Goal: Task Accomplishment & Management: Use online tool/utility

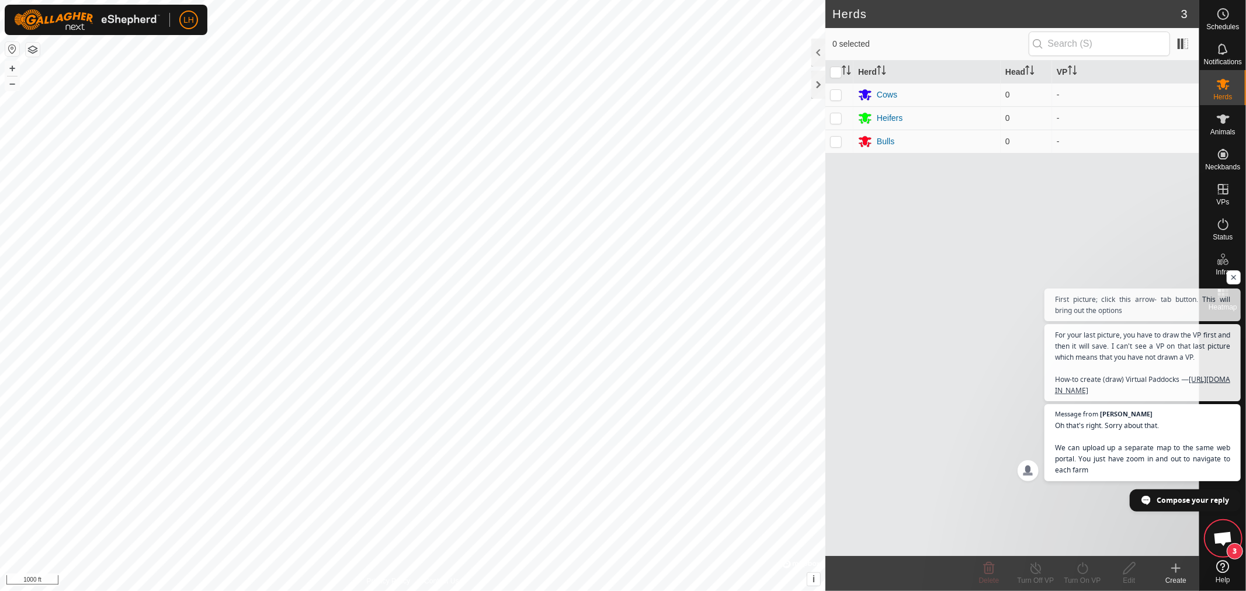
scroll to position [3785, 0]
click at [1234, 270] on span "Open chat" at bounding box center [1234, 277] width 15 height 15
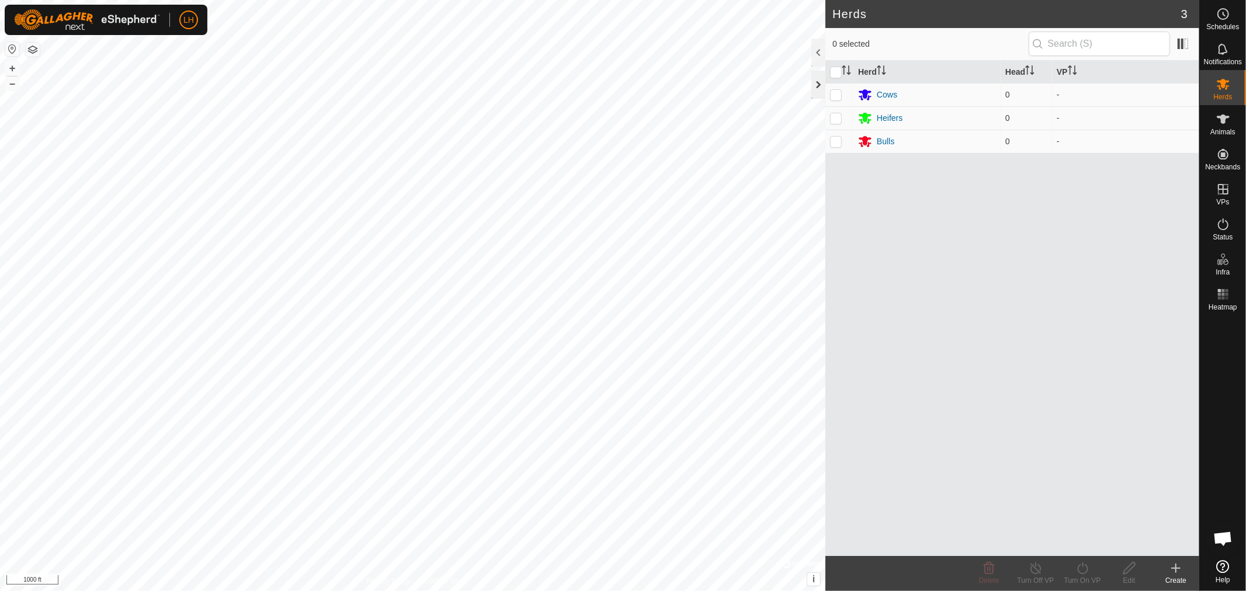
click at [818, 83] on div at bounding box center [818, 85] width 14 height 28
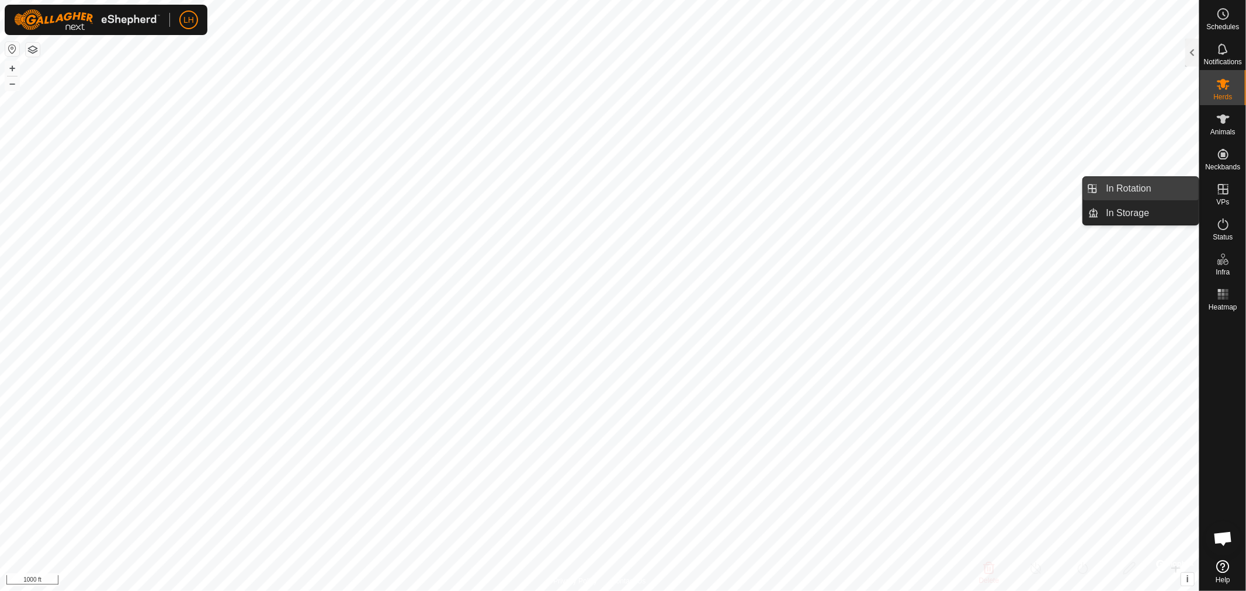
click at [1141, 190] on link "In Rotation" at bounding box center [1149, 188] width 100 height 23
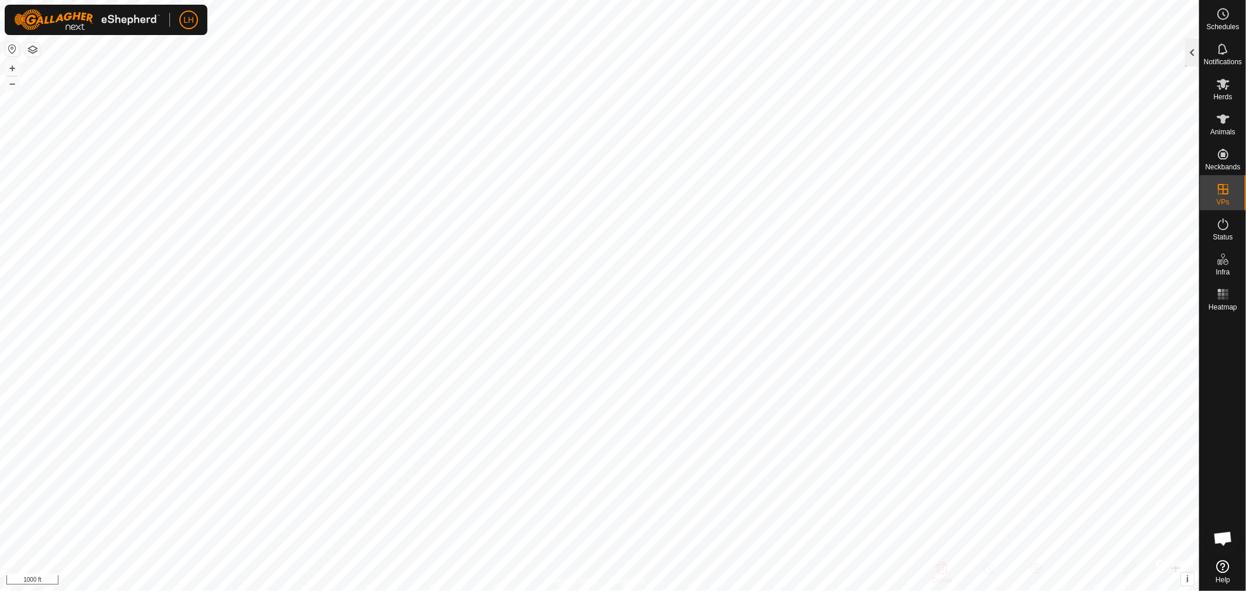
click at [1190, 54] on div at bounding box center [1192, 53] width 14 height 28
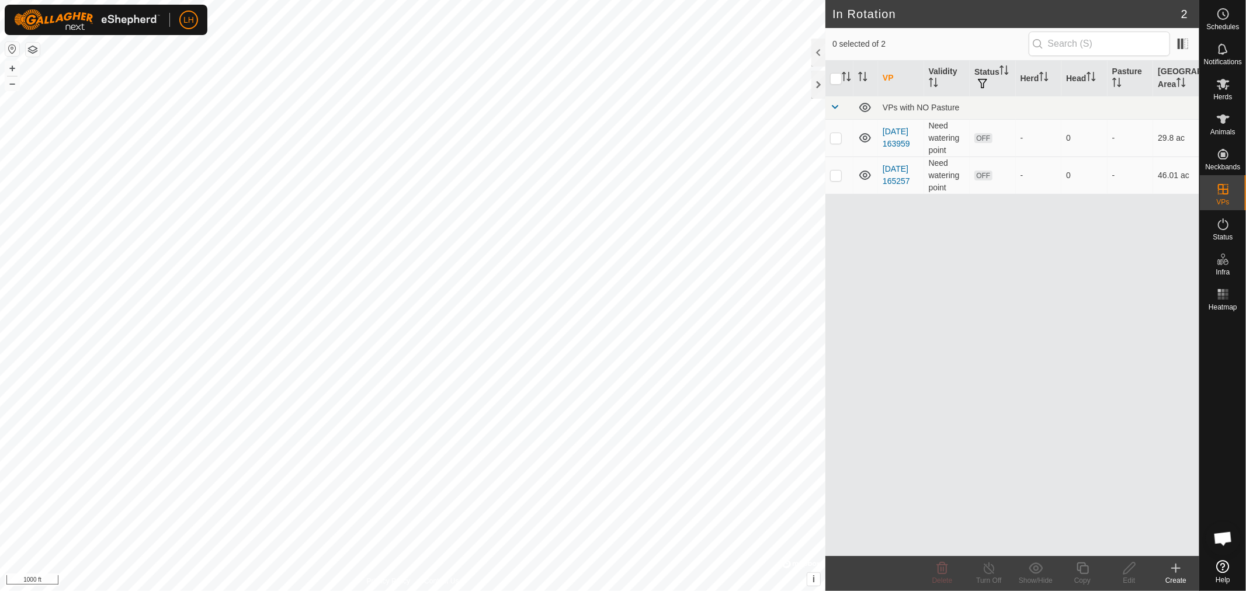
click at [929, 328] on div "VP Validity Status Herd Head Pasture Grazing Area VPs with NO Pasture [DATE] 16…" at bounding box center [1012, 308] width 374 height 495
click at [1173, 574] on icon at bounding box center [1176, 568] width 14 height 14
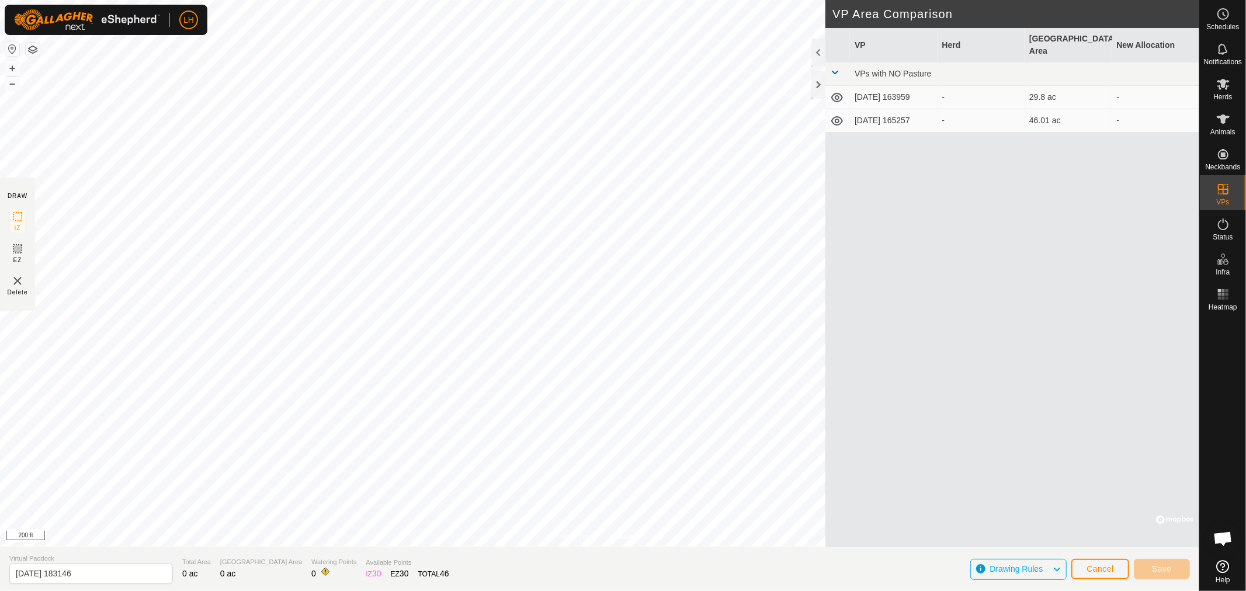
click at [1229, 568] on icon at bounding box center [1223, 566] width 13 height 13
click at [1221, 540] on span "Open chat" at bounding box center [1222, 540] width 19 height 16
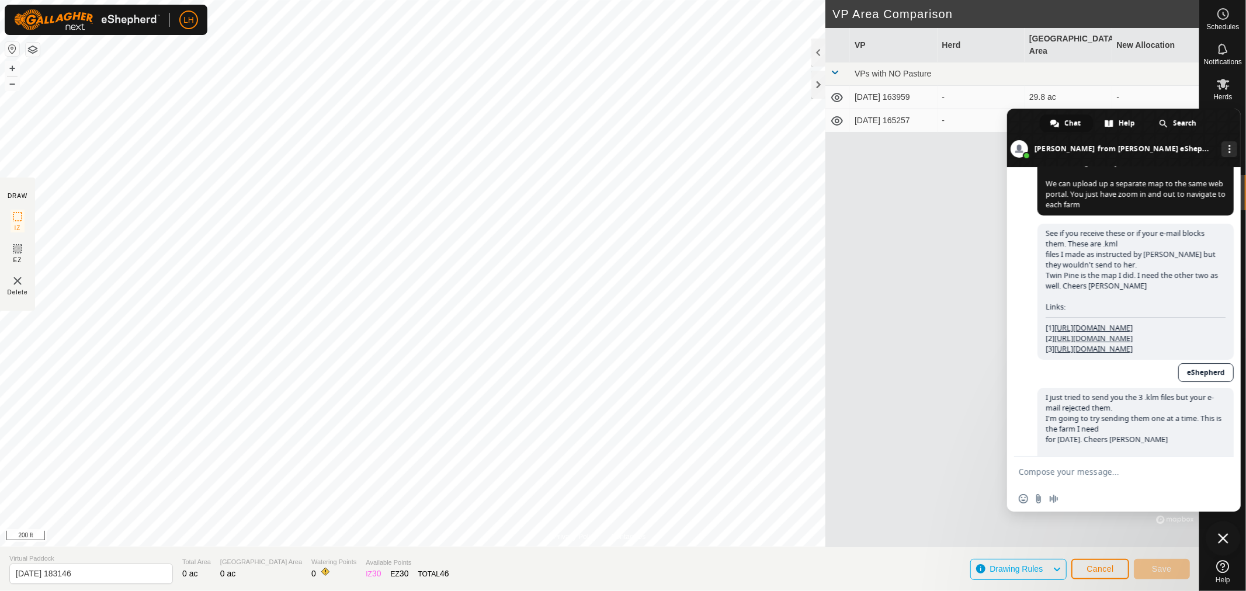
scroll to position [4219, 0]
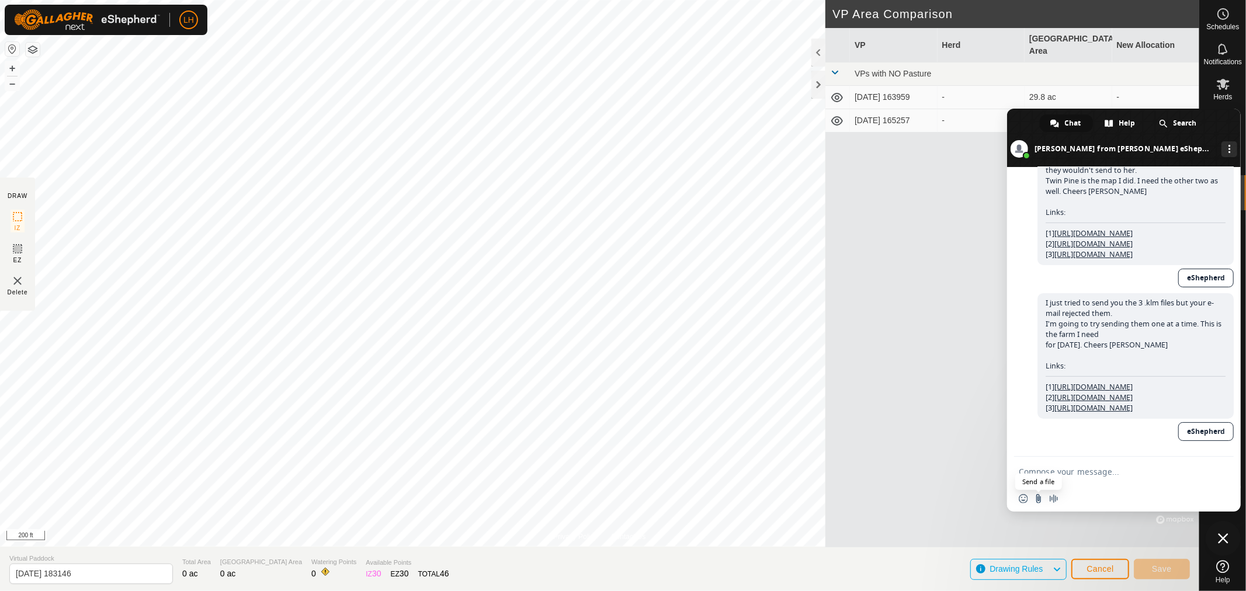
click at [1036, 502] on input "Send a file" at bounding box center [1038, 498] width 9 height 9
type input "C:\fakepath\Rockwall and [GEOGRAPHIC_DATA]kml"
click at [1083, 473] on textarea "Compose your message..." at bounding box center [1111, 472] width 185 height 11
type textarea "T"
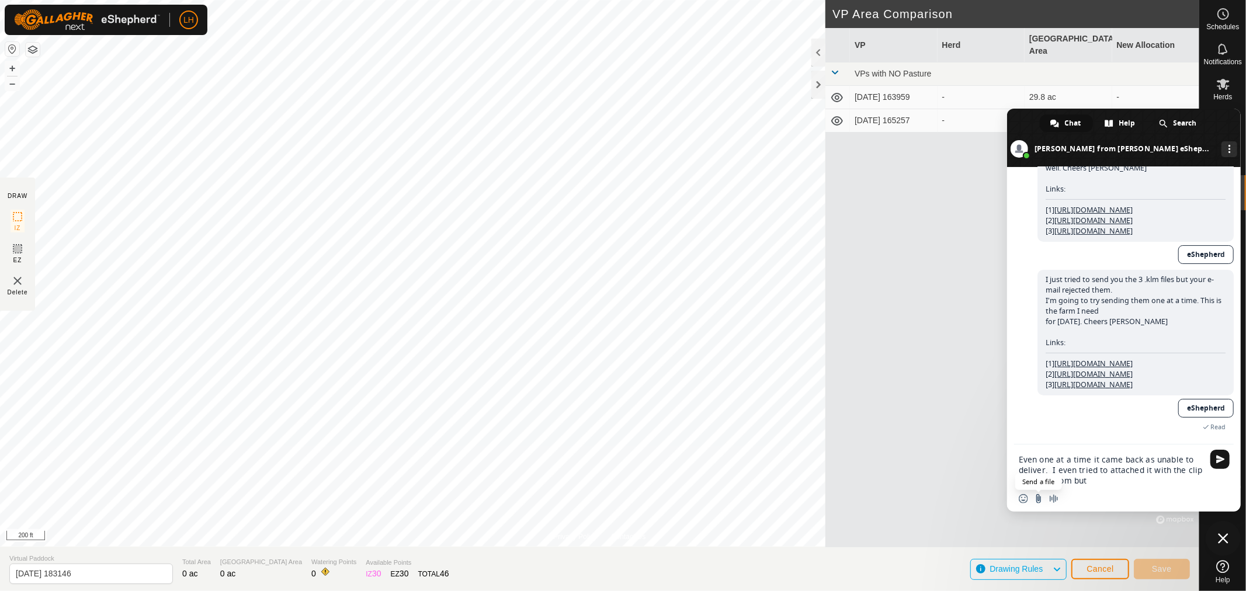
type textarea "Even one at a time it came back as unable to deliver. I even tried to attached …"
click at [1038, 501] on input "Send a file" at bounding box center [1038, 498] width 9 height 9
type input "C:\fakepath\Rockwall and [GEOGRAPHIC_DATA]kml"
click at [1098, 482] on textarea "Even one at a time it came back as unable to deliver. I even tried to attached …" at bounding box center [1111, 470] width 185 height 32
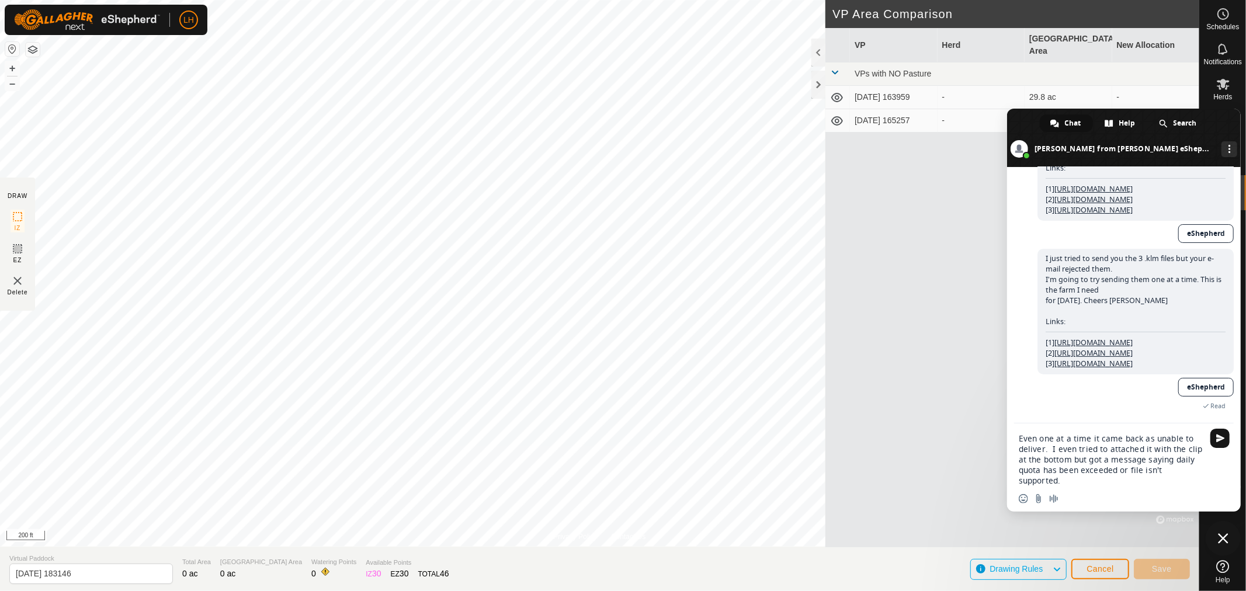
type textarea "Even one at a time it came back as unable to deliver. I even tried to attached …"
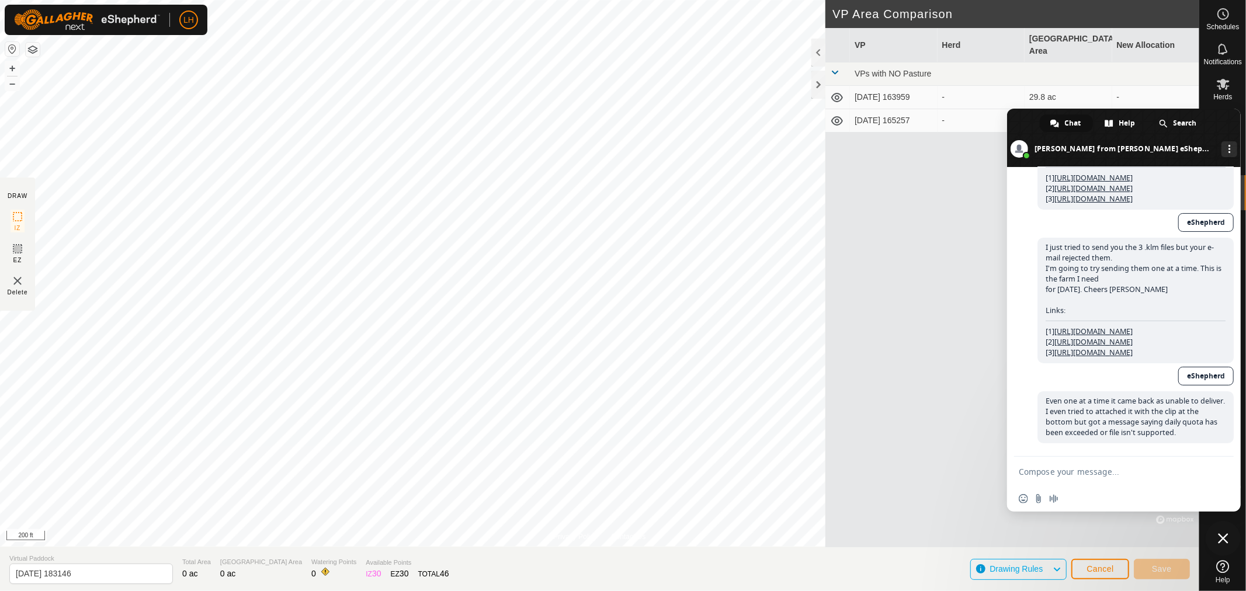
scroll to position [4265, 0]
click at [892, 199] on div "VP Herd Grazing Area New Allocation VPs with NO Pasture [DATE] 163959 - 29.8 ac…" at bounding box center [1012, 287] width 374 height 519
click at [1217, 535] on span "Close chat" at bounding box center [1223, 538] width 35 height 35
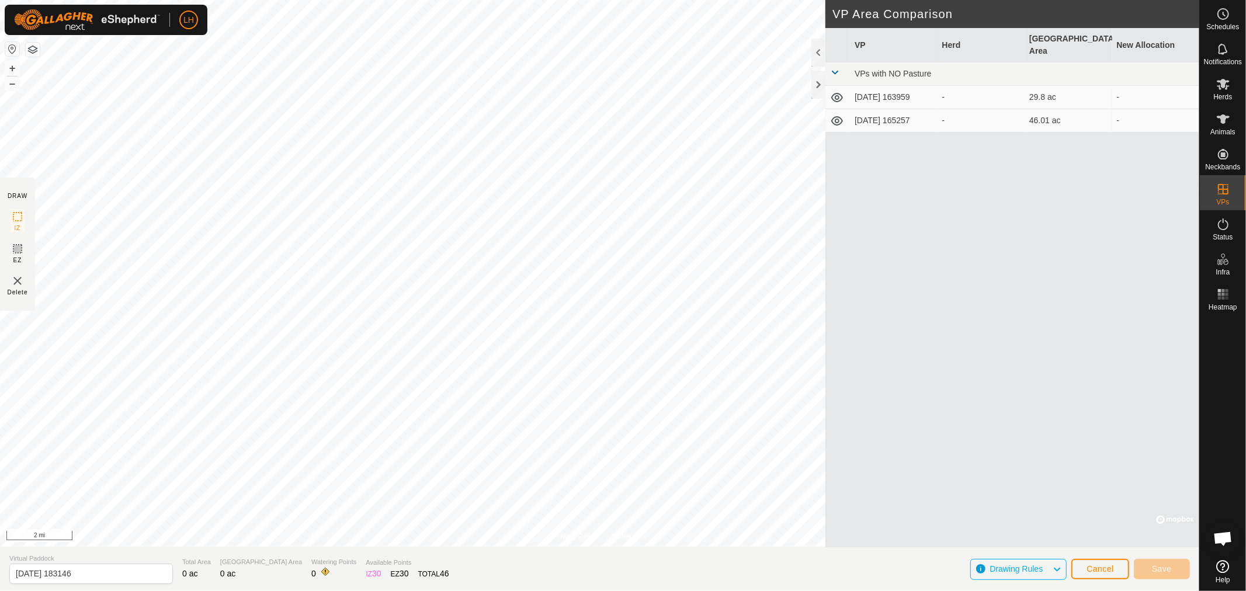
click at [12, 47] on button "button" at bounding box center [12, 49] width 14 height 14
click at [1103, 567] on span "Cancel" at bounding box center [1099, 568] width 27 height 9
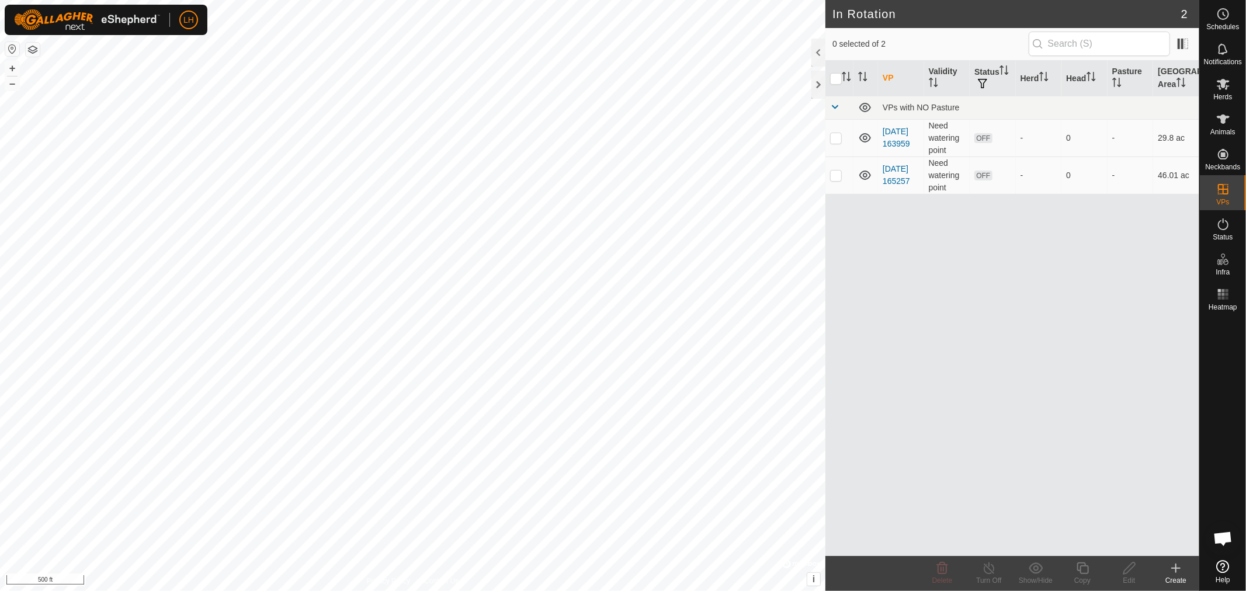
click at [1223, 540] on span "Open chat" at bounding box center [1222, 540] width 19 height 16
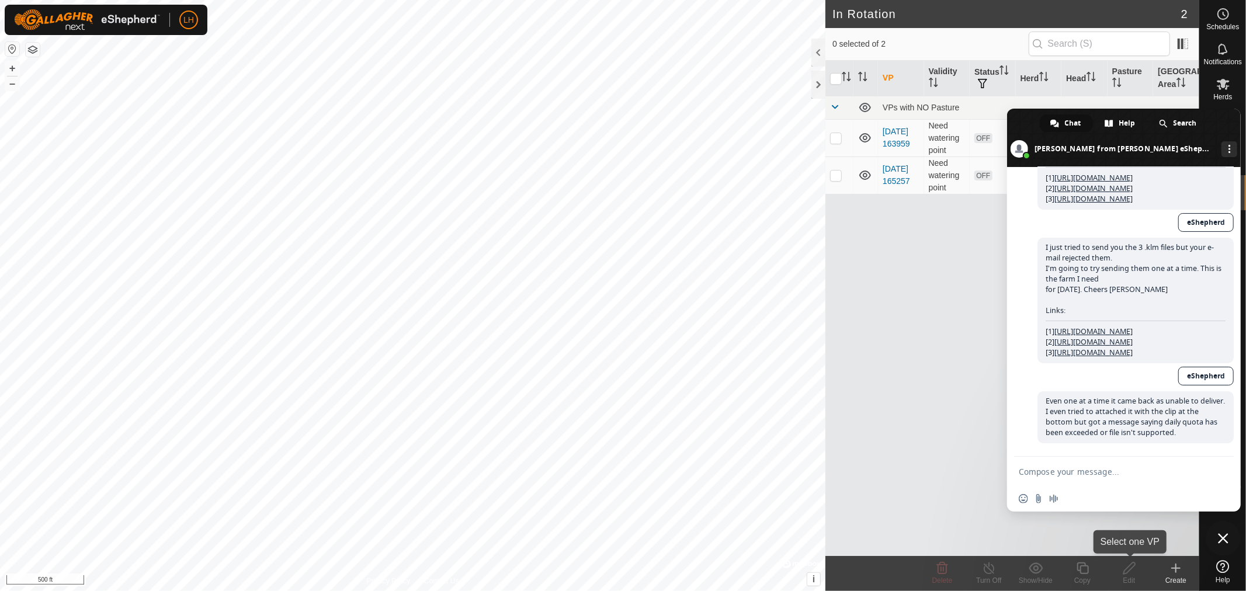
paste textarea "[URL][DOMAIN_NAME]"
type textarea "[URL][DOMAIN_NAME]"
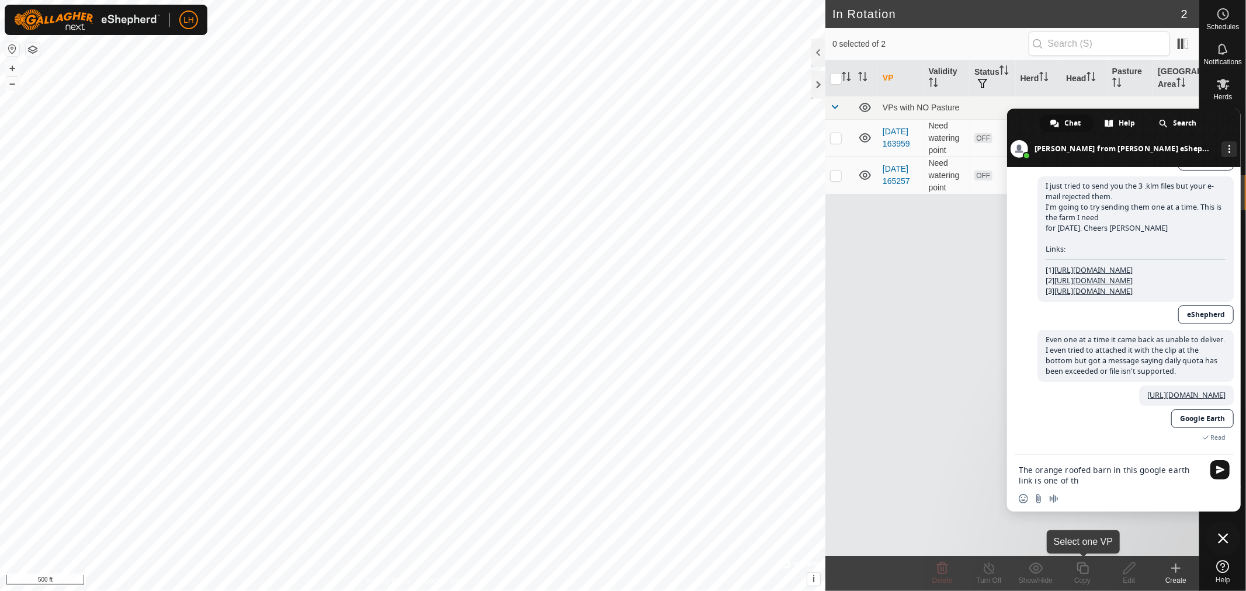
scroll to position [4393, 0]
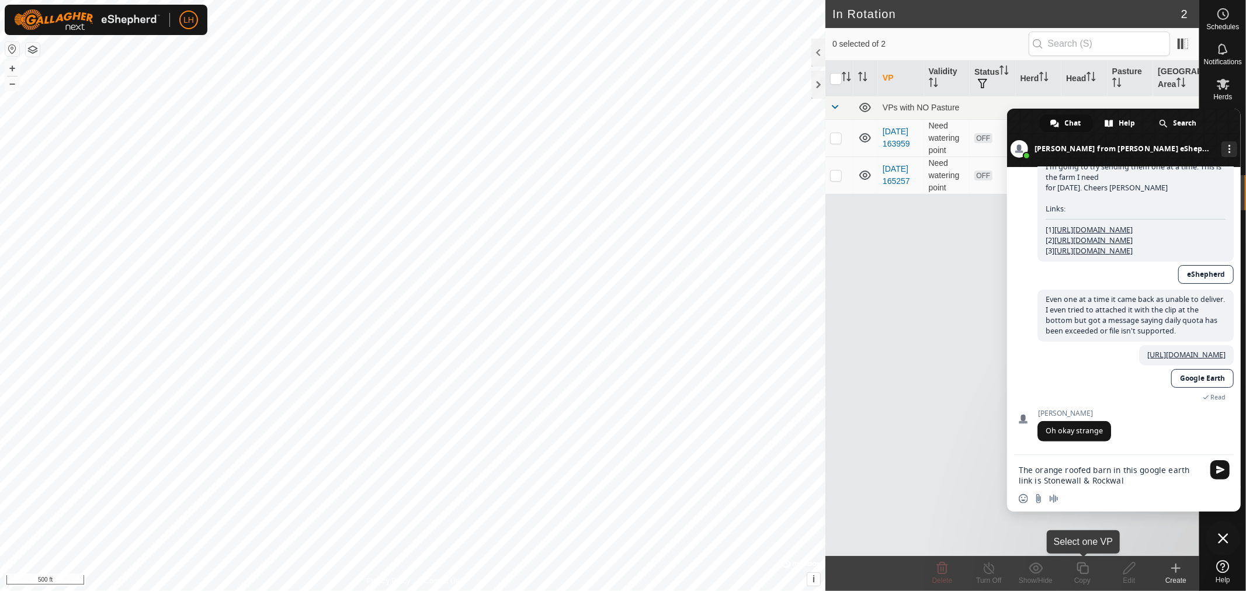
type textarea "The orange roofed barn in this google earth link is Stonewall & Rockwall"
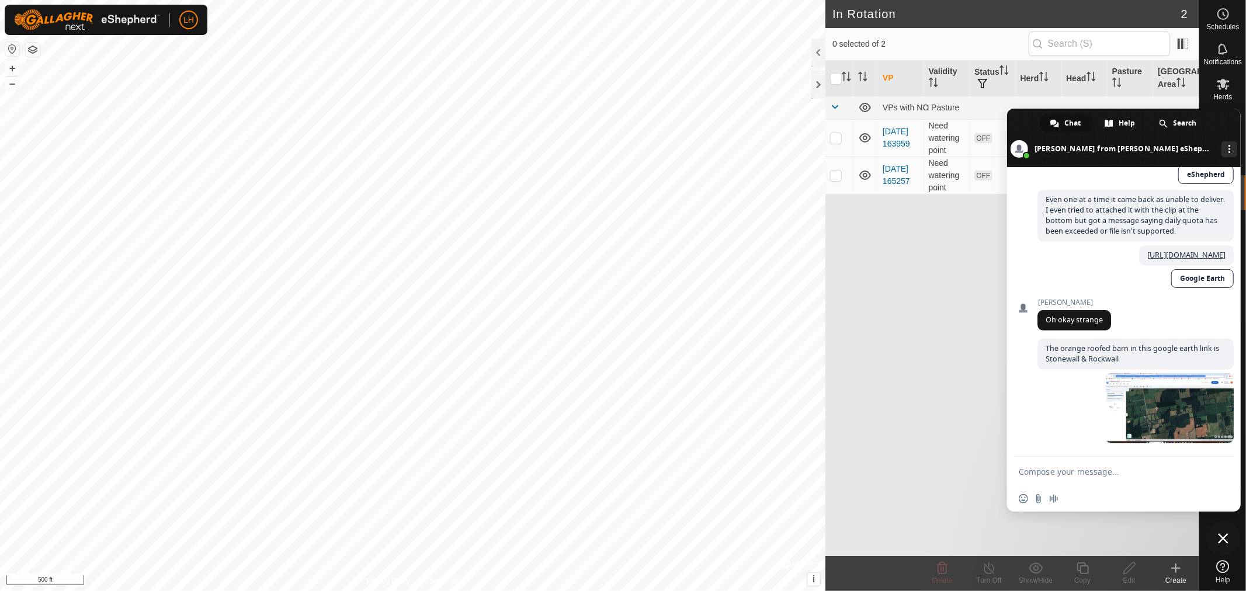
scroll to position [4514, 0]
click at [1161, 429] on span at bounding box center [1169, 408] width 128 height 70
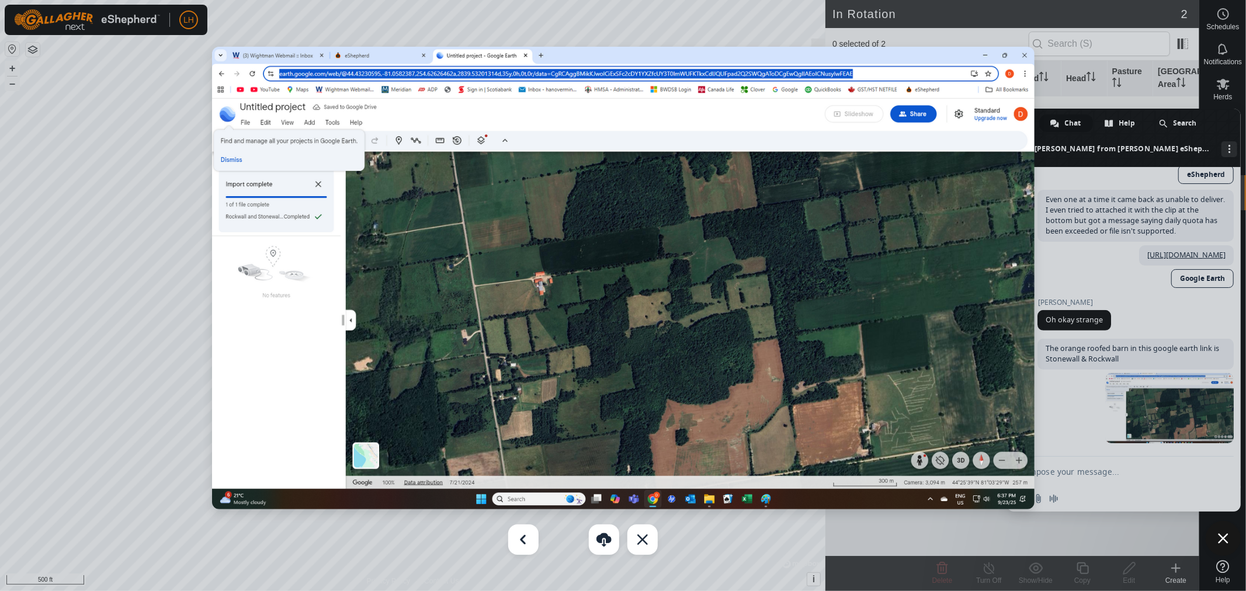
click at [1025, 53] on img at bounding box center [623, 278] width 822 height 463
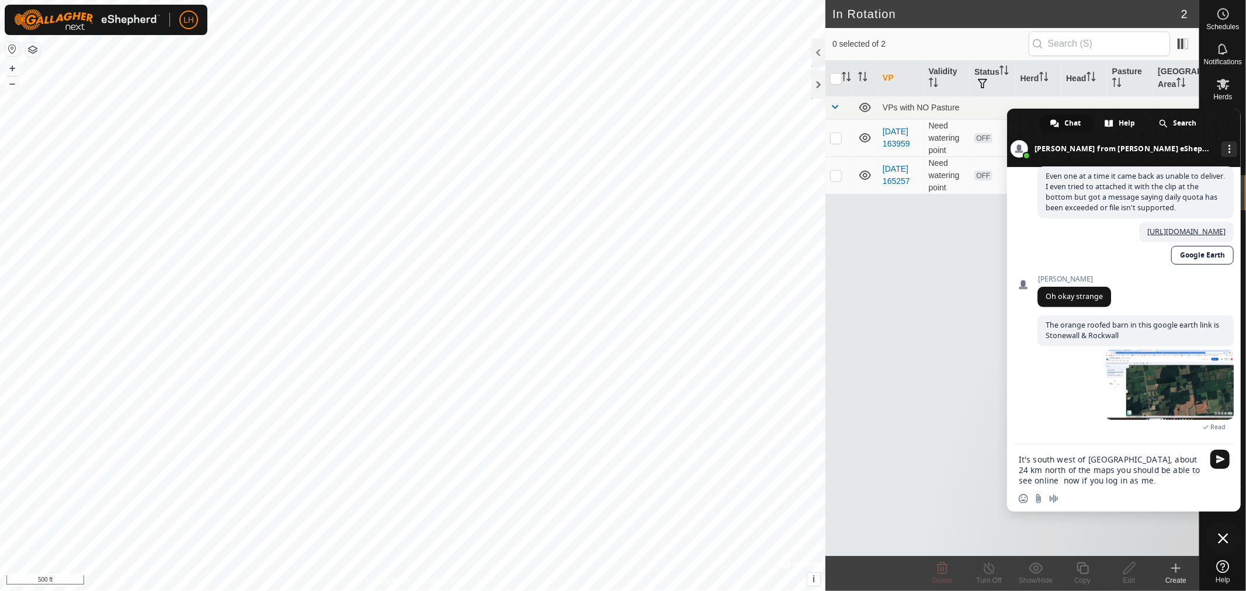
type textarea "It's south west of [GEOGRAPHIC_DATA], about 24 km north of the maps you should …"
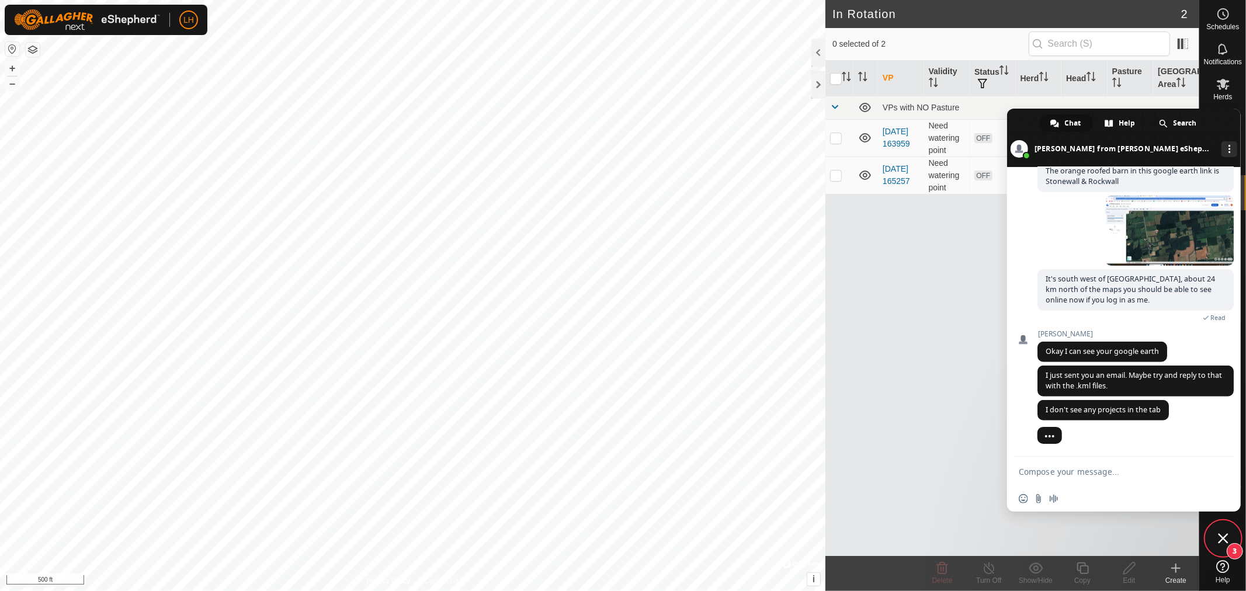
scroll to position [4697, 0]
paste textarea "[URL][DOMAIN_NAME]"
type textarea "[URL][DOMAIN_NAME]"
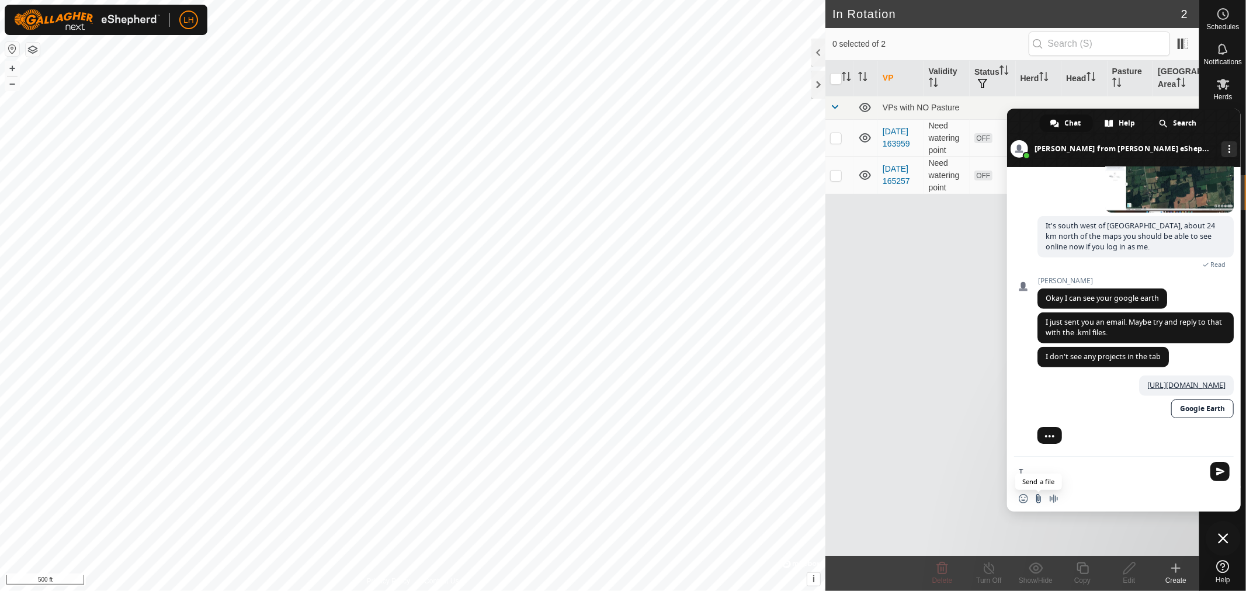
scroll to position [4795, 0]
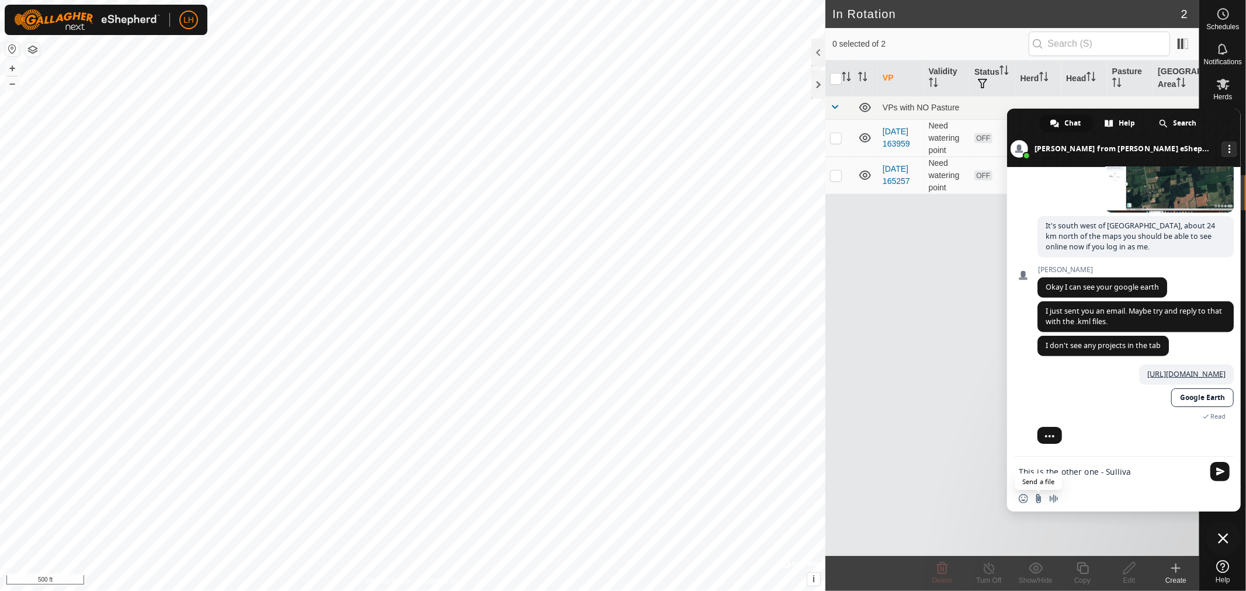
type textarea "This is the other one - [PERSON_NAME]"
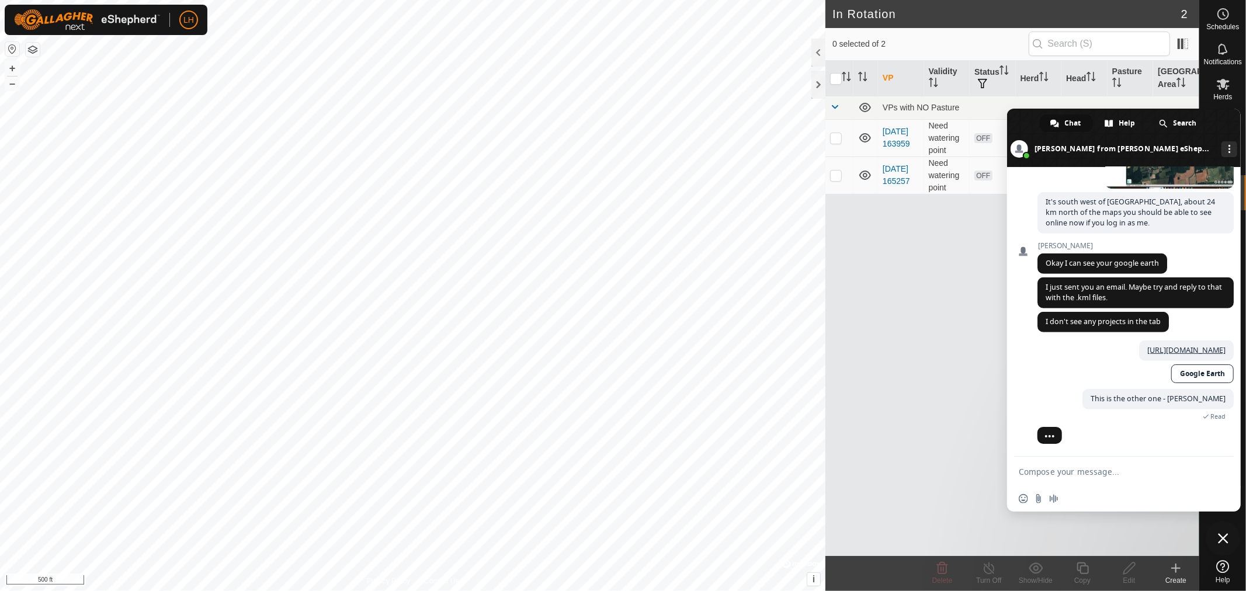
scroll to position [4820, 0]
click at [1076, 475] on textarea "Compose your message..." at bounding box center [1111, 472] width 185 height 11
type textarea "That one didn't bounce back yet."
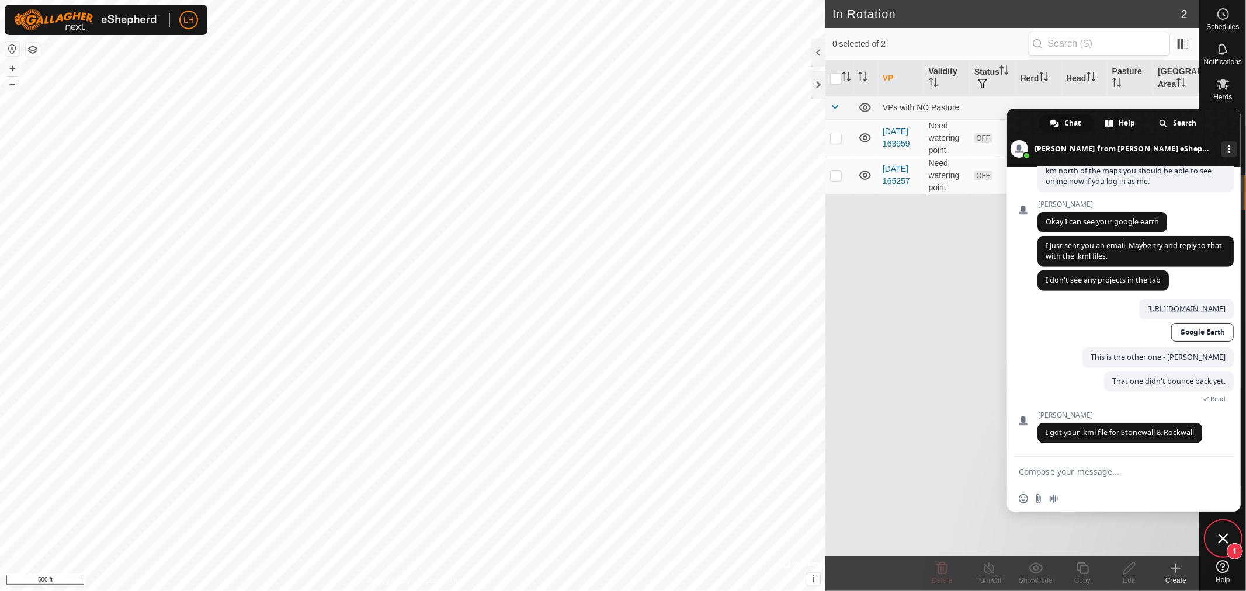
scroll to position [4862, 0]
type textarea "Okay, I just sent [PERSON_NAME] as well."
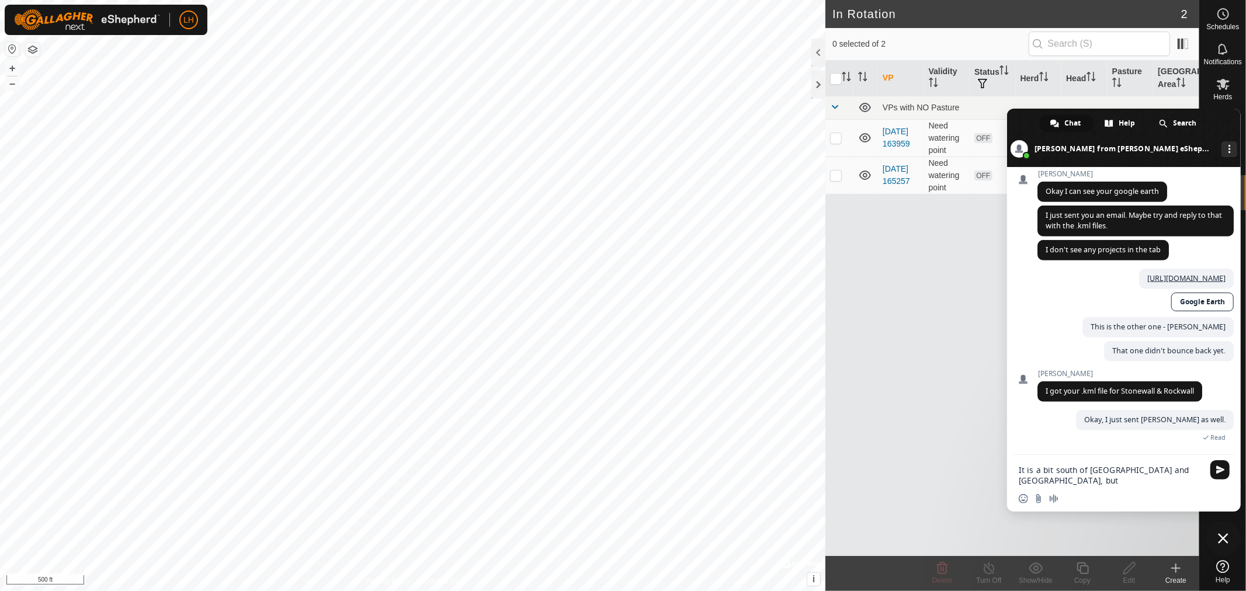
scroll to position [4893, 0]
drag, startPoint x: 1019, startPoint y: 481, endPoint x: 1081, endPoint y: 481, distance: 61.9
click at [1081, 481] on textarea "It is a bit south of [GEOGRAPHIC_DATA] and [GEOGRAPHIC_DATA], but fairly close …" at bounding box center [1111, 475] width 185 height 21
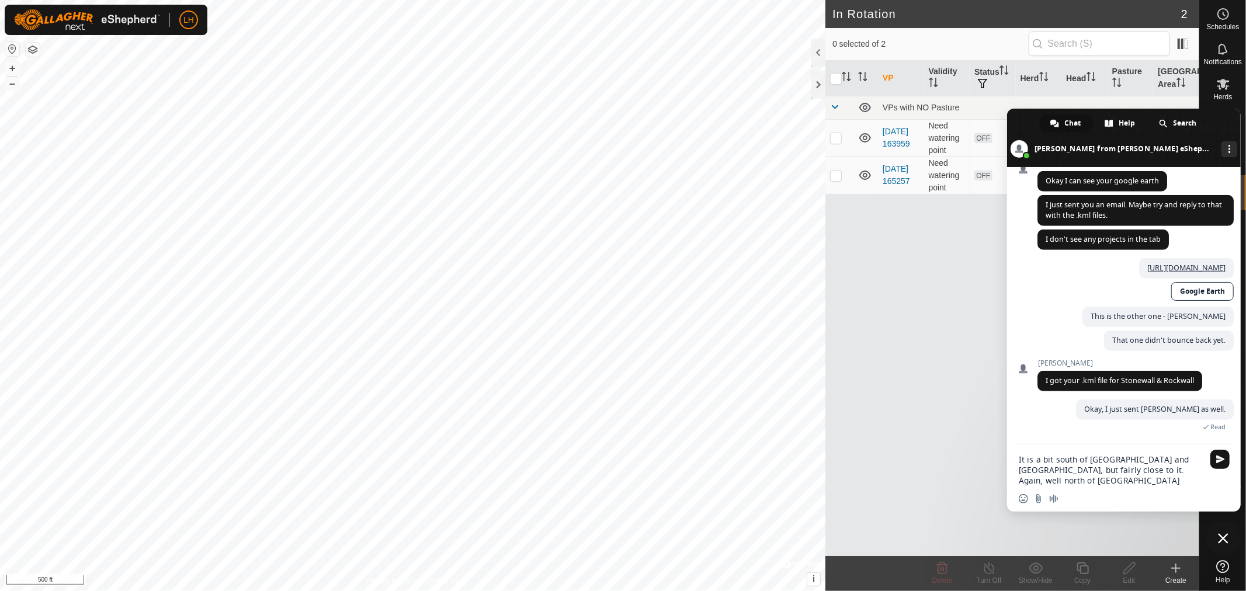
type textarea "It is a bit south of [GEOGRAPHIC_DATA] and [GEOGRAPHIC_DATA], but fairly close …"
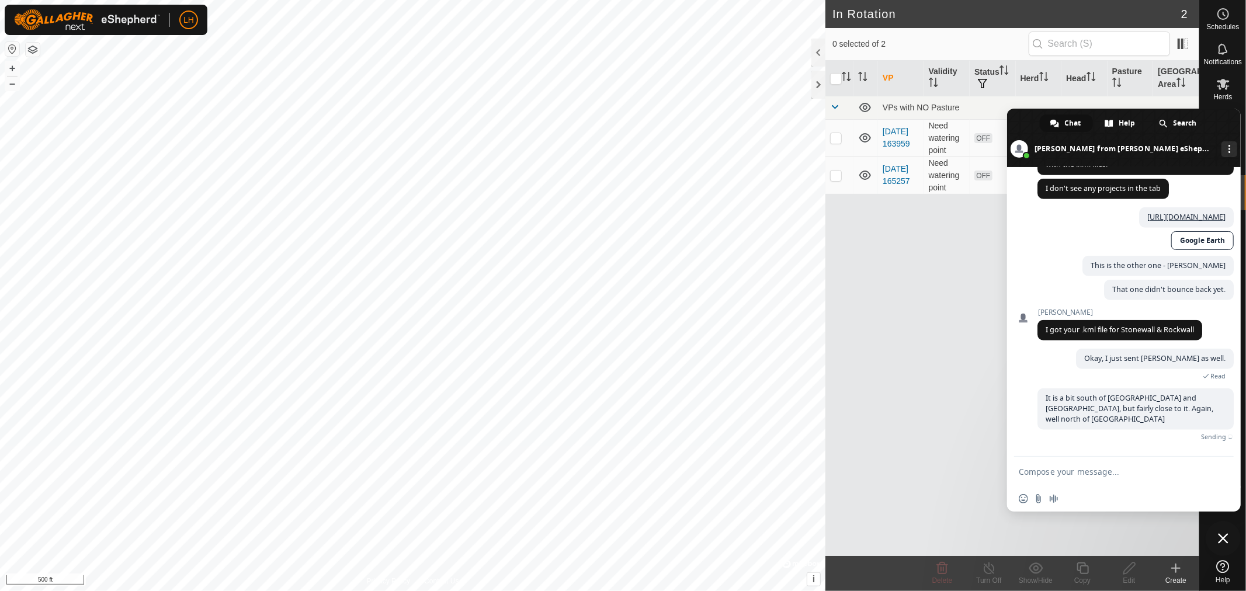
scroll to position [4916, 0]
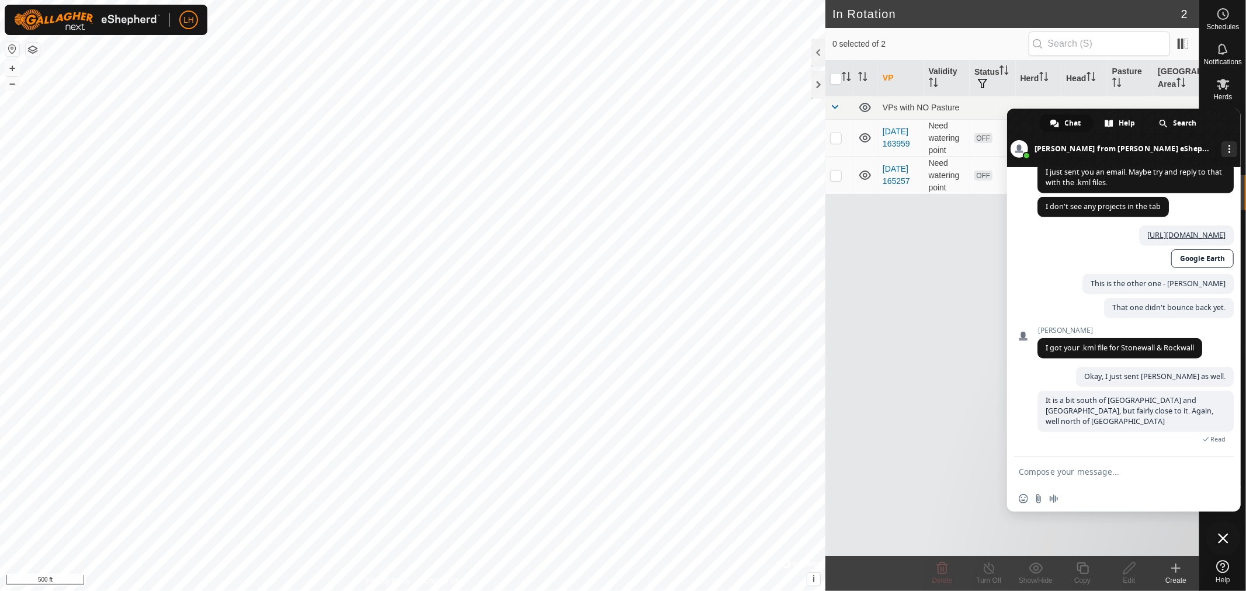
click at [1038, 473] on textarea "Compose your message..." at bounding box center [1111, 472] width 185 height 11
type textarea "N"
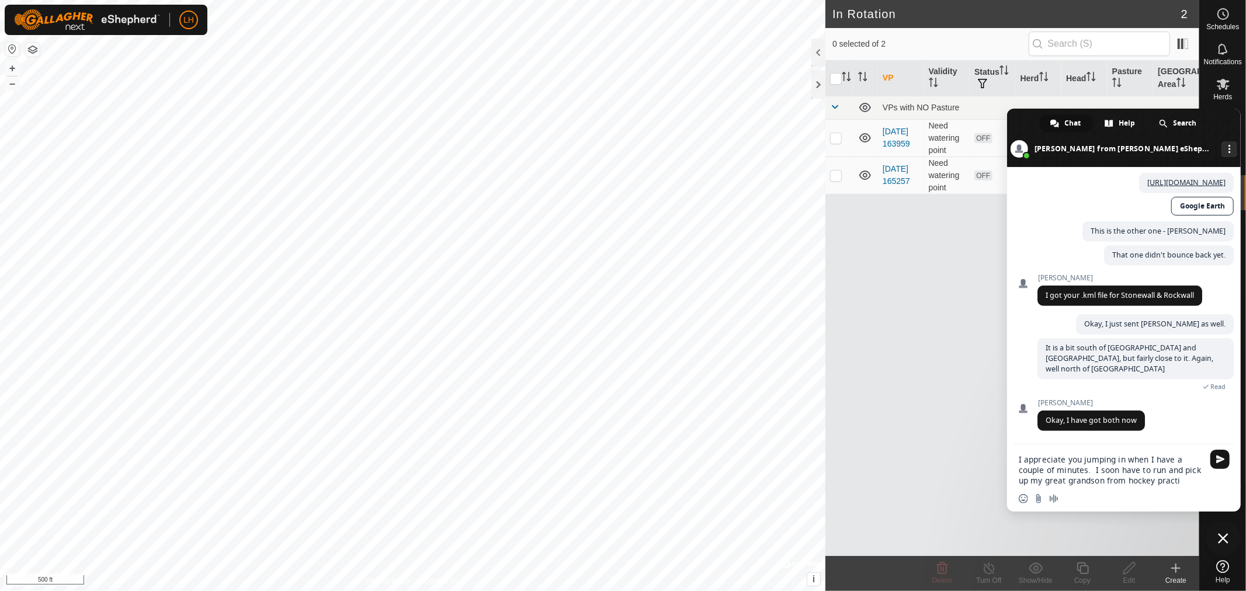
scroll to position [4983, 0]
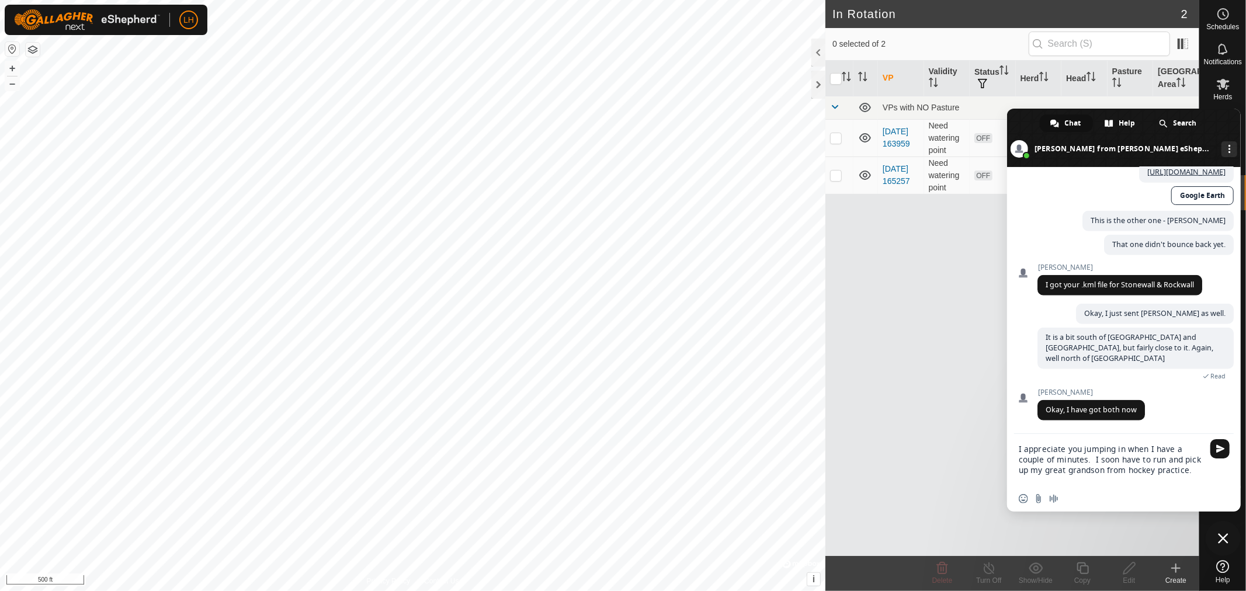
type textarea "I appreciate you jumping in when I have a couple of minutes. I soon have to run…"
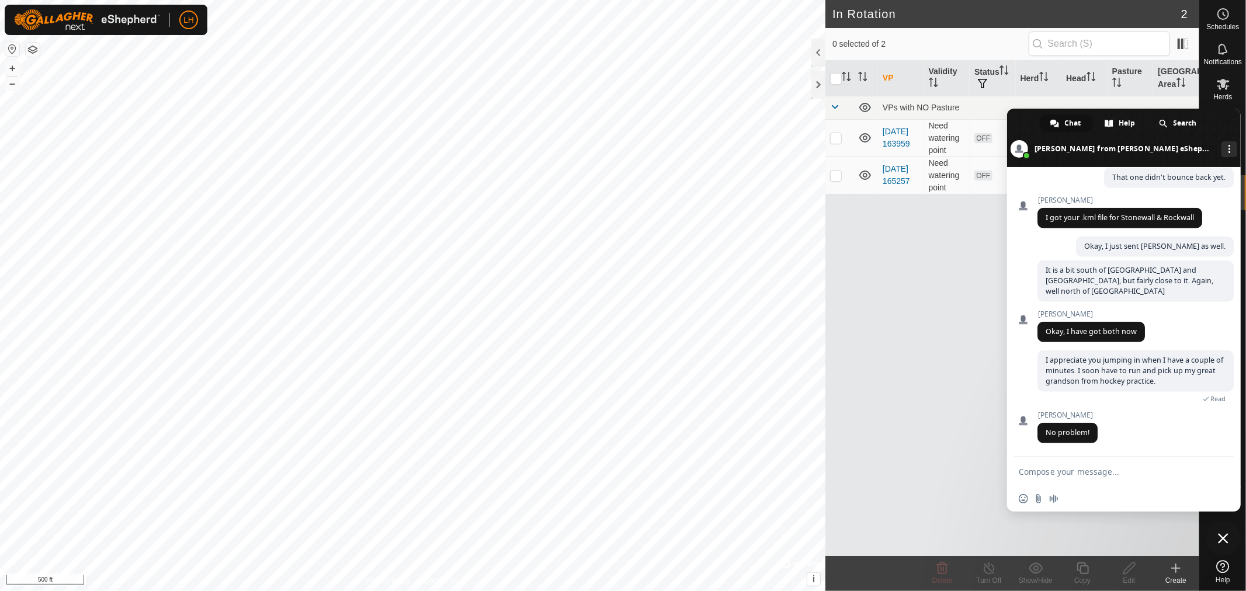
scroll to position [5084, 0]
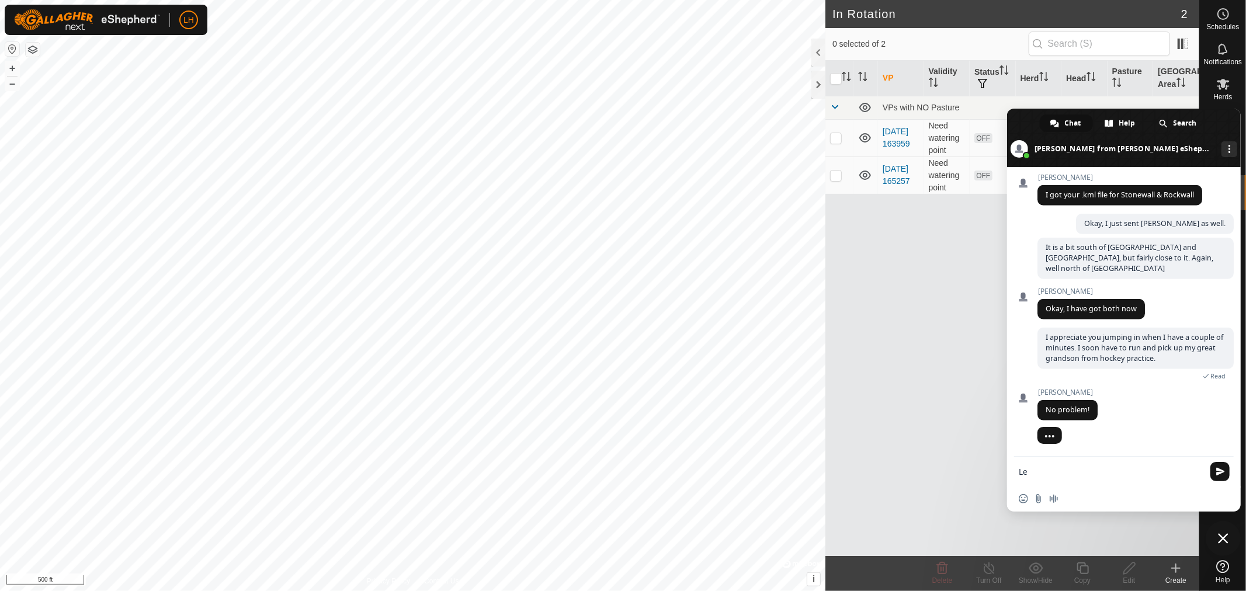
type textarea "L"
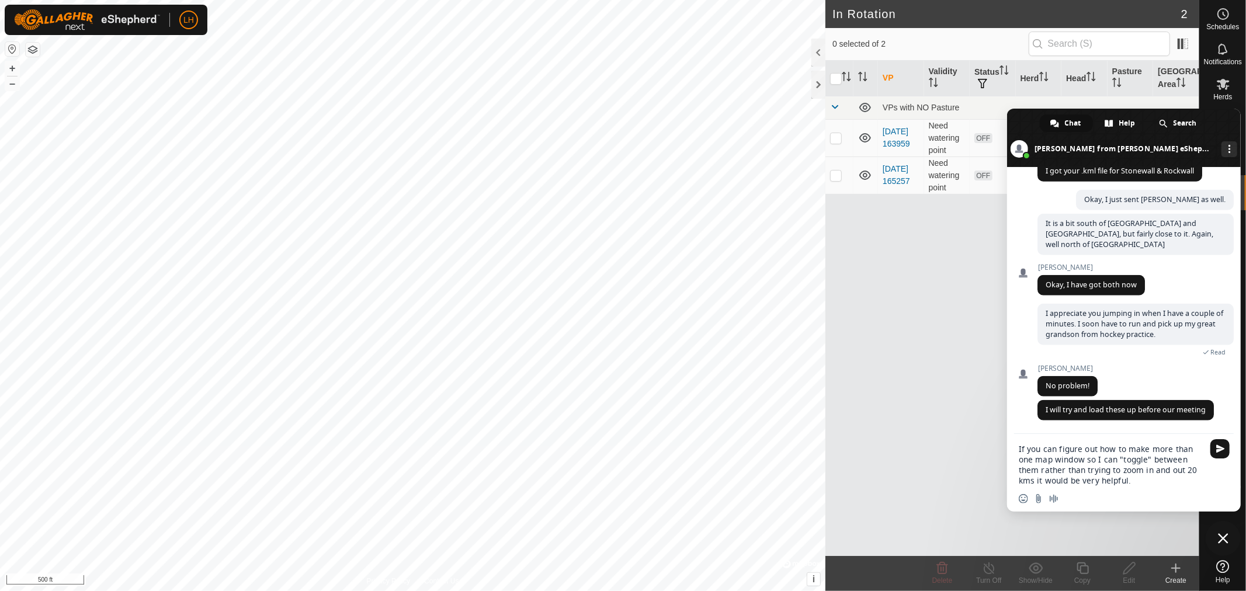
type textarea "If you can figure out how to make more than one map window so I can "toggle" be…"
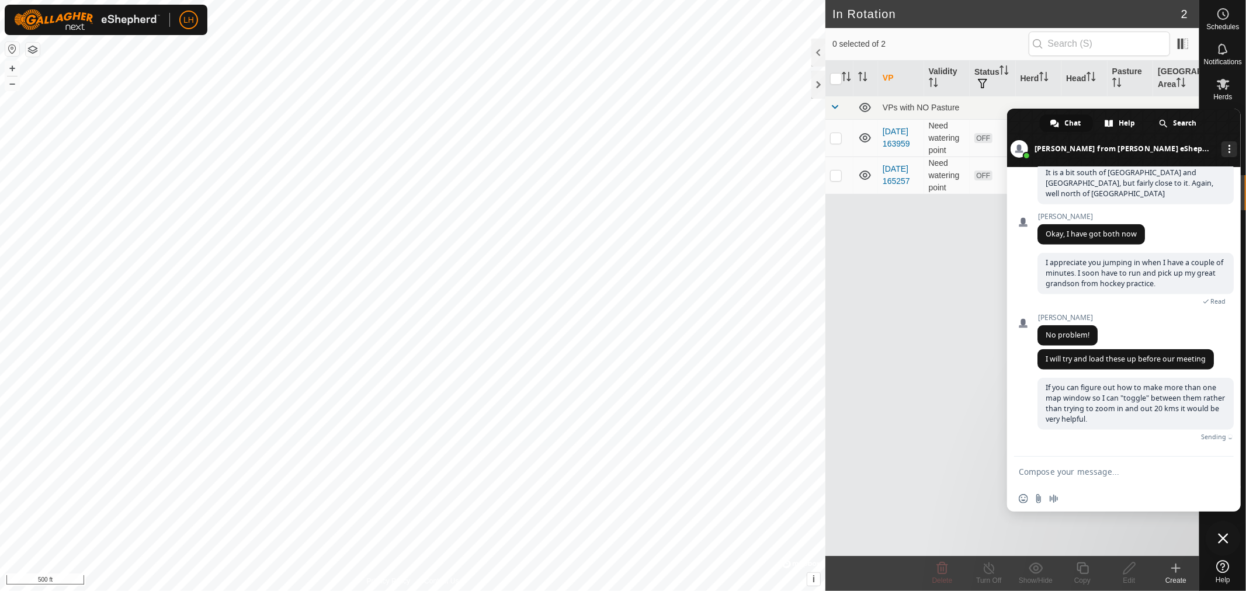
scroll to position [5148, 0]
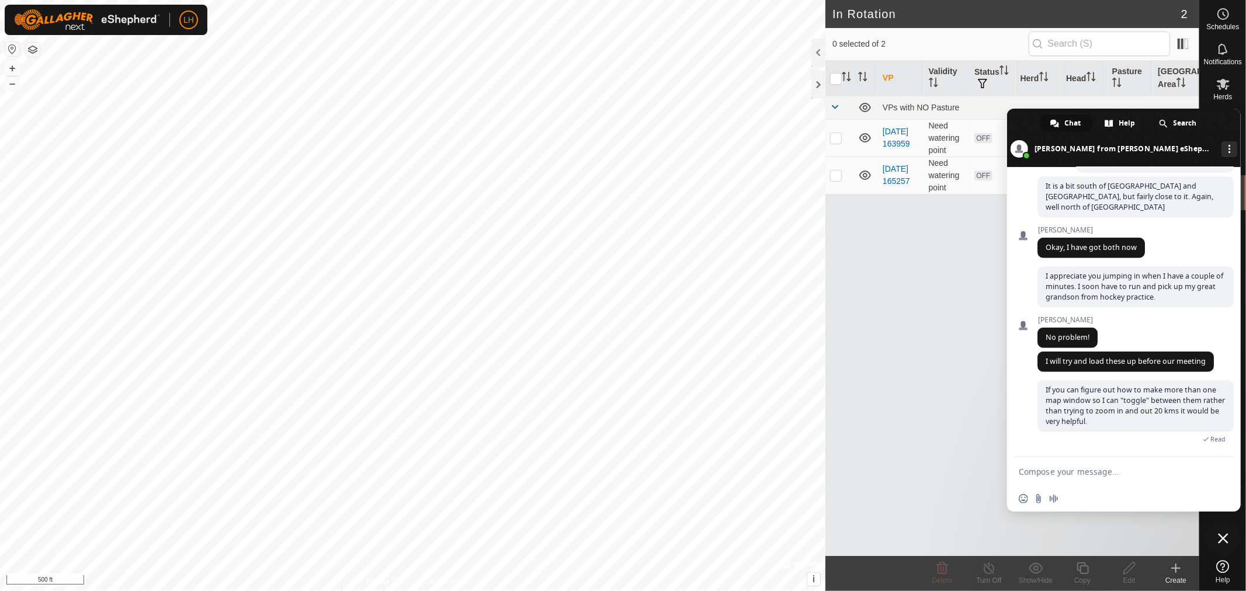
click at [1221, 538] on span "Close chat" at bounding box center [1223, 538] width 11 height 11
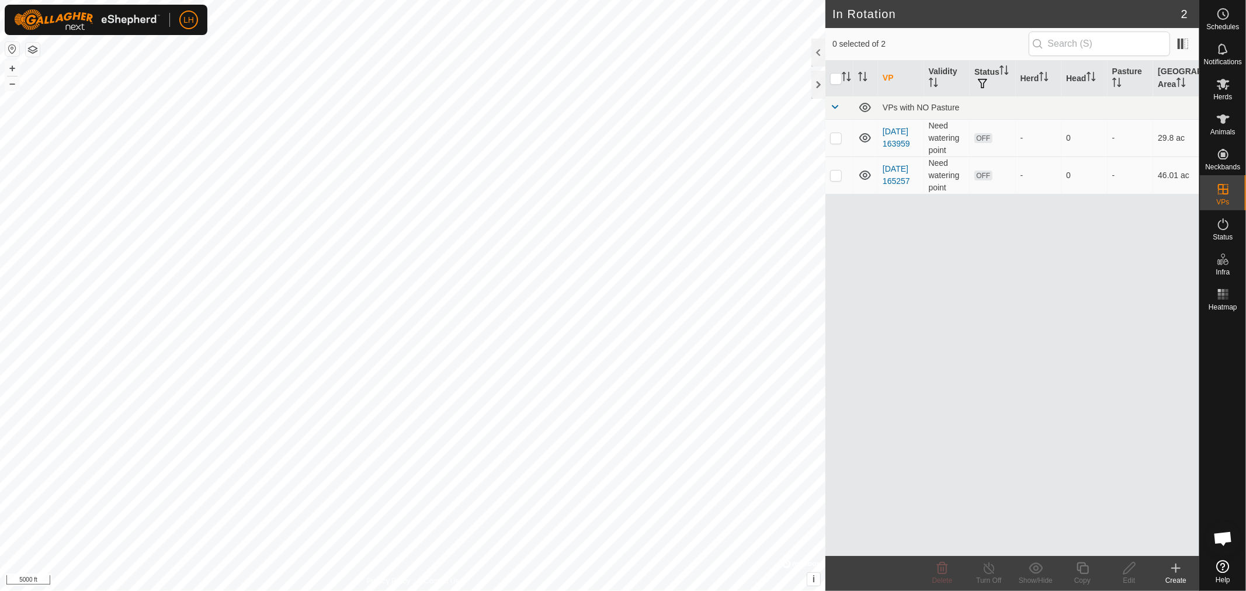
scroll to position [5171, 0]
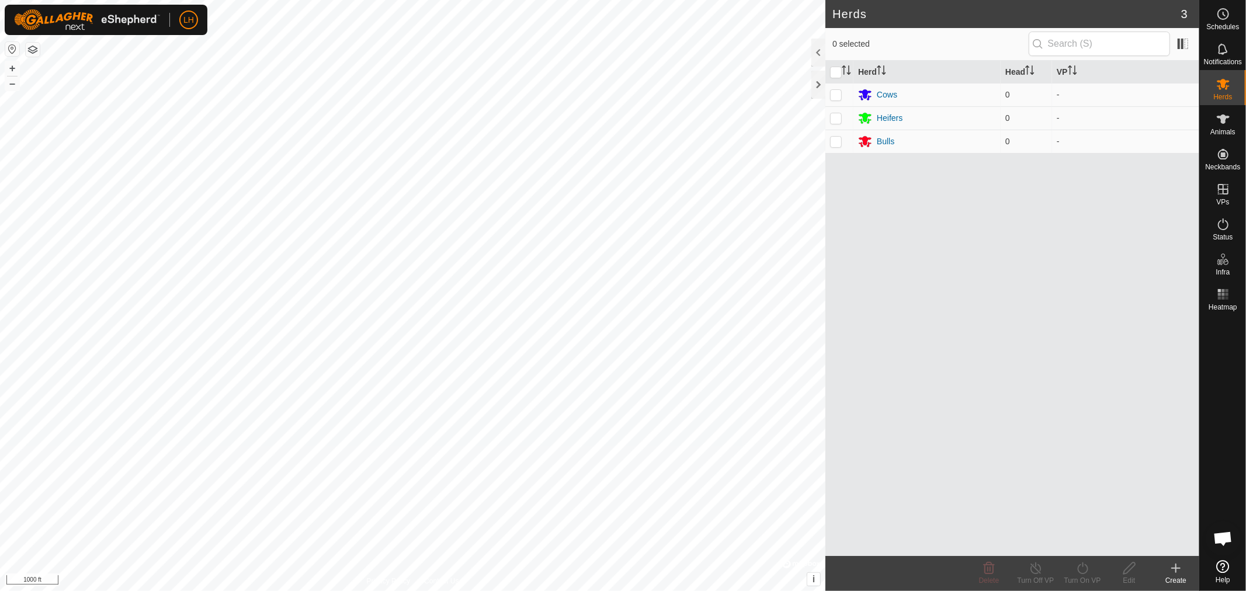
scroll to position [5171, 0]
click at [817, 78] on div at bounding box center [818, 85] width 14 height 28
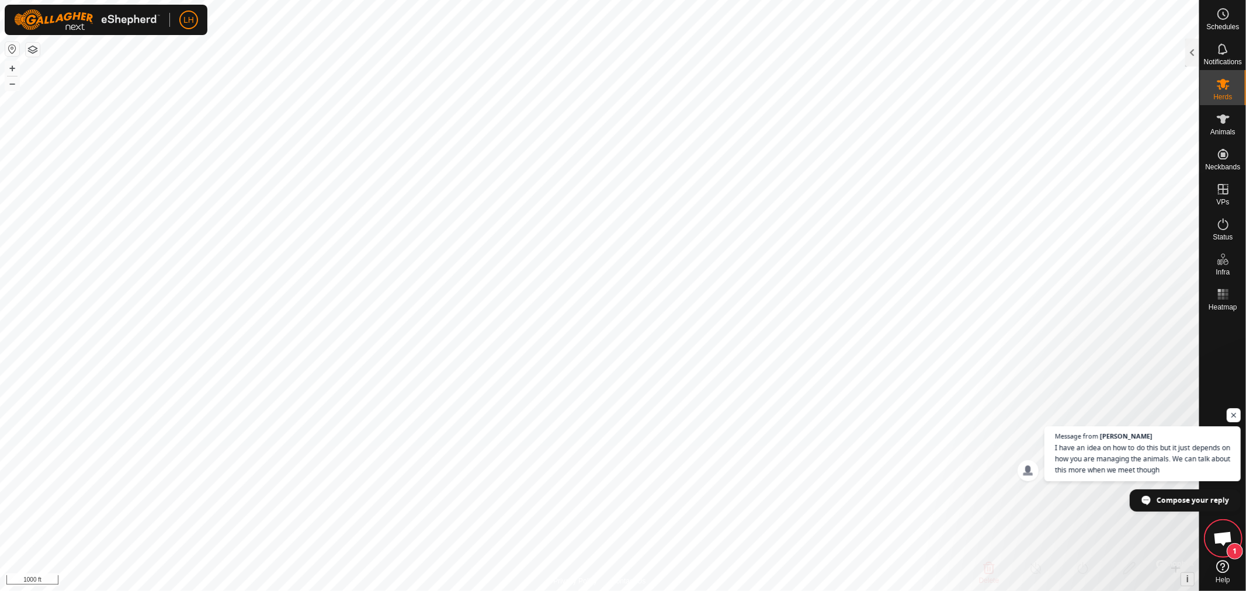
scroll to position [5223, 0]
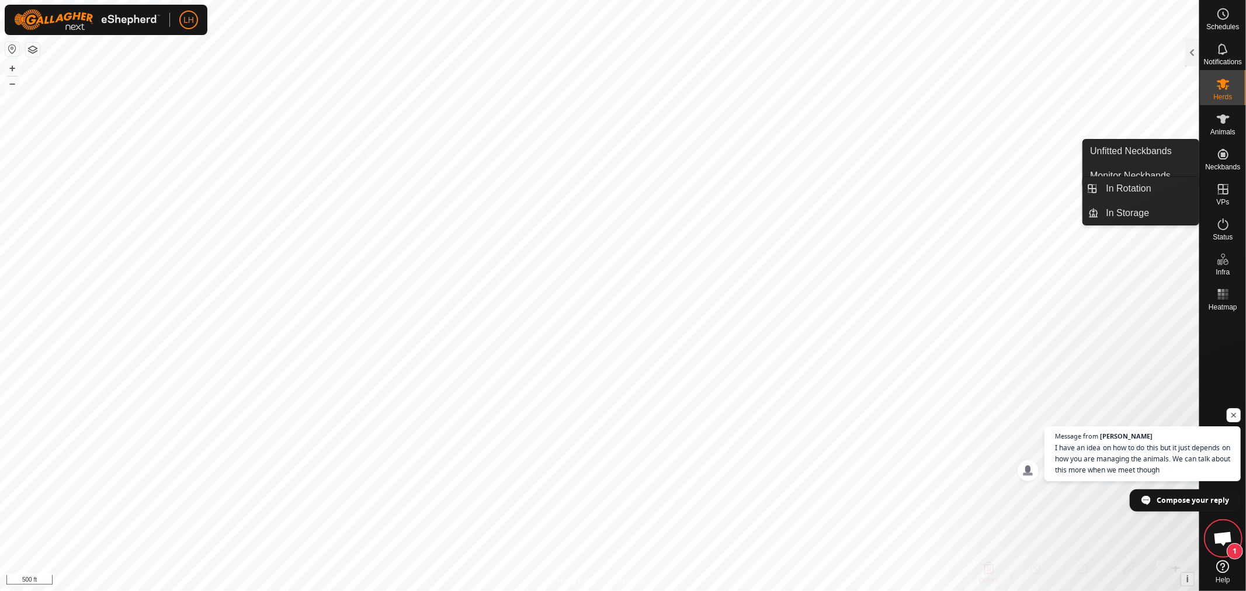
click at [1222, 190] on icon at bounding box center [1223, 189] width 11 height 11
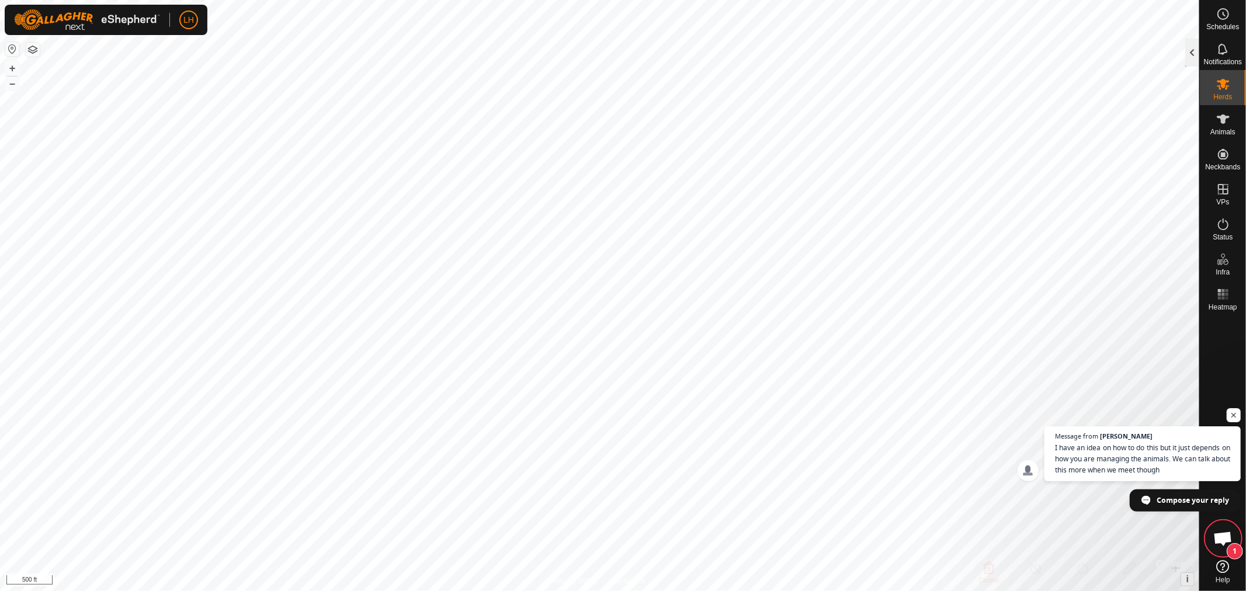
click at [1192, 54] on div at bounding box center [1192, 53] width 14 height 28
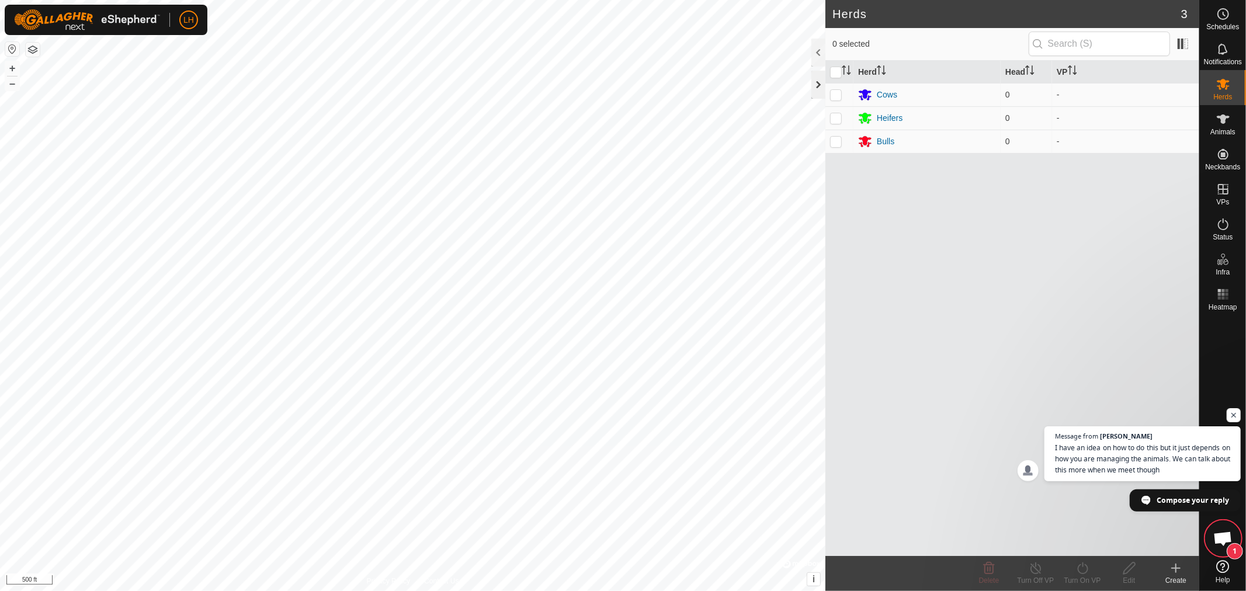
click at [815, 86] on div at bounding box center [818, 85] width 14 height 28
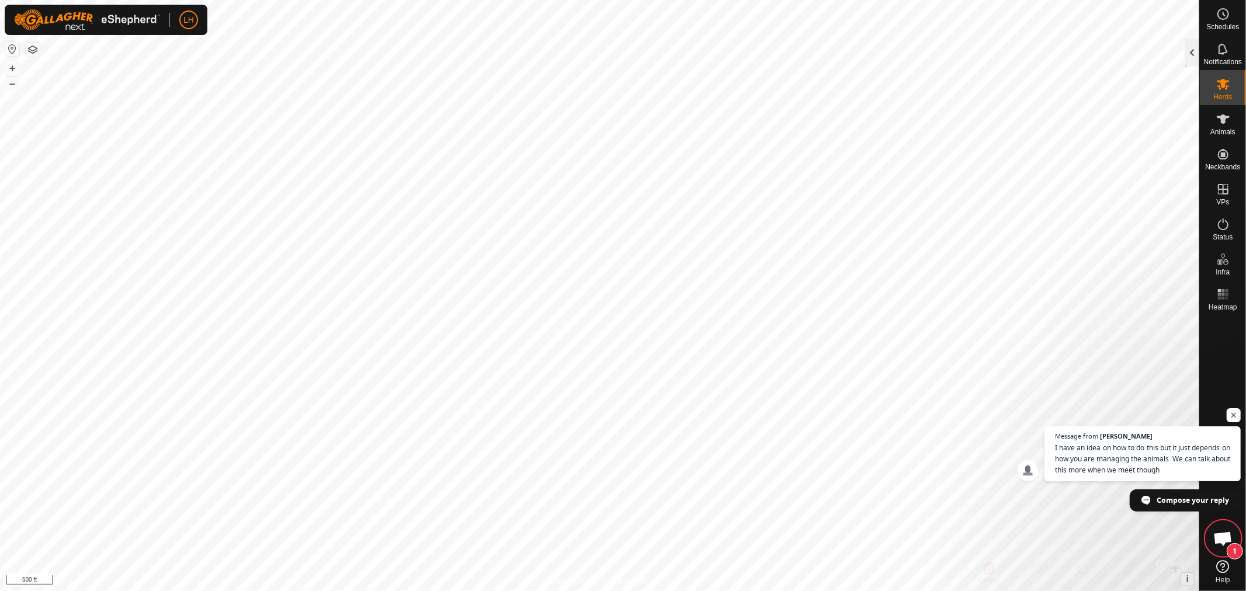
click at [1190, 51] on div at bounding box center [1192, 53] width 14 height 28
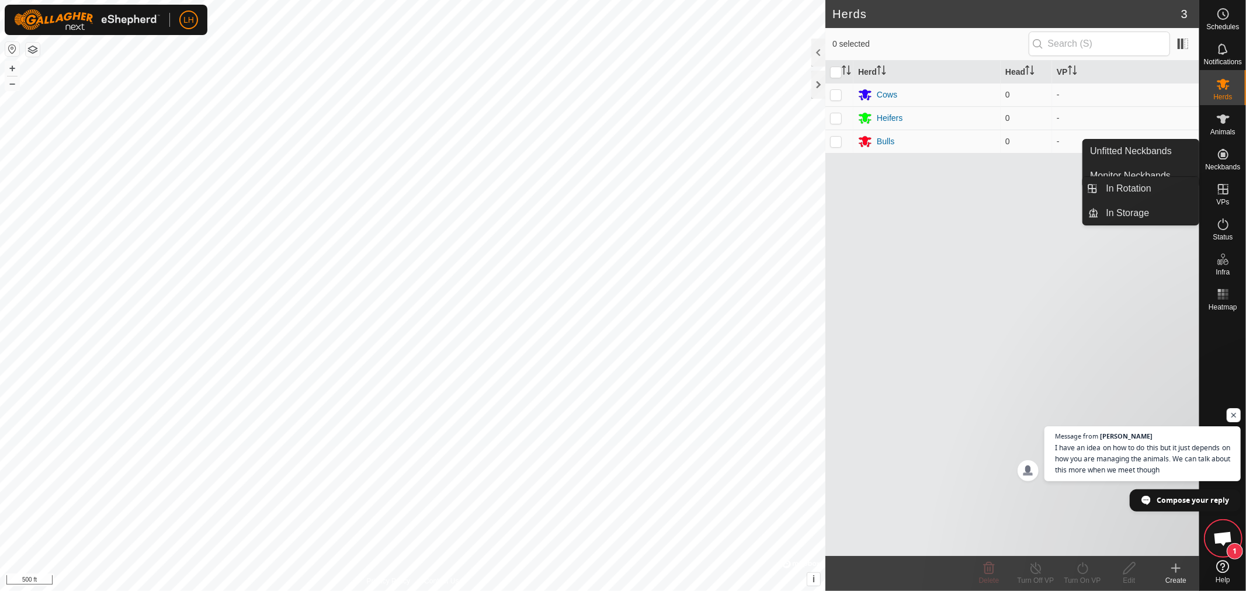
click at [1227, 194] on icon at bounding box center [1223, 189] width 11 height 11
click at [1128, 184] on link "In Rotation" at bounding box center [1149, 188] width 100 height 23
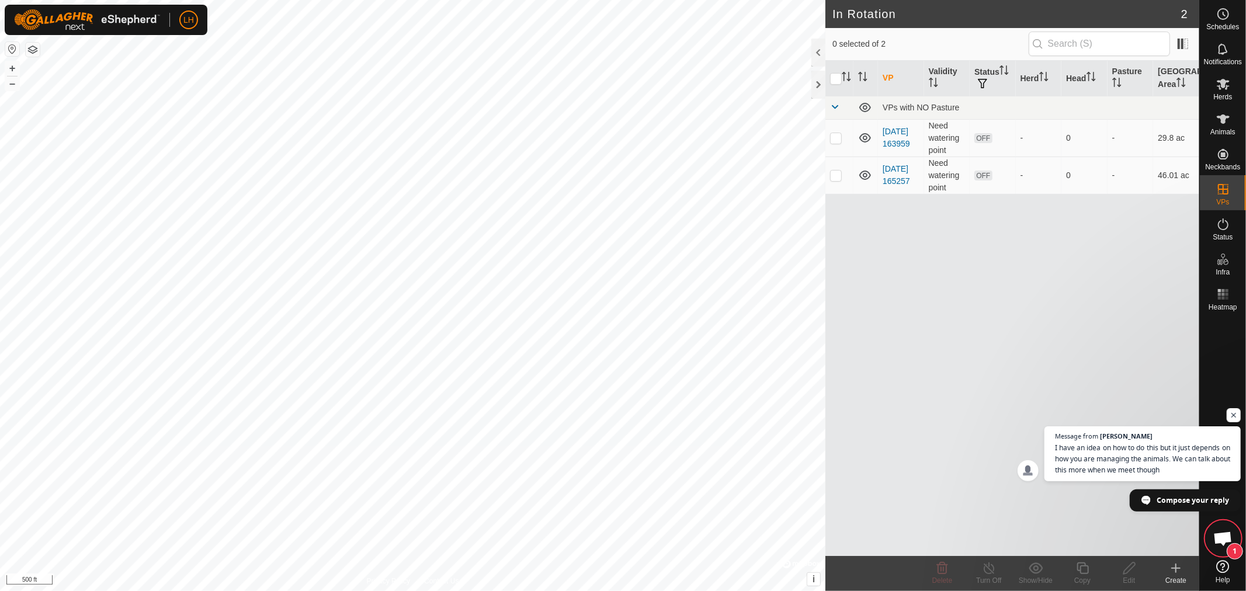
click at [1173, 567] on icon at bounding box center [1176, 568] width 14 height 14
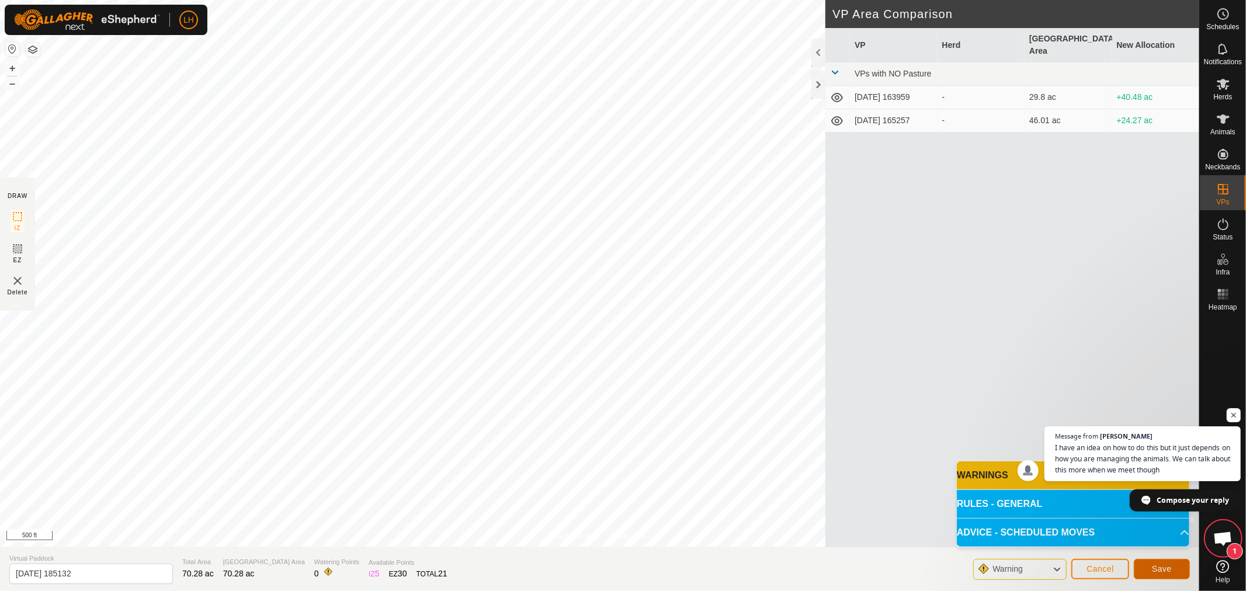
click at [1165, 565] on span "Save" at bounding box center [1162, 568] width 20 height 9
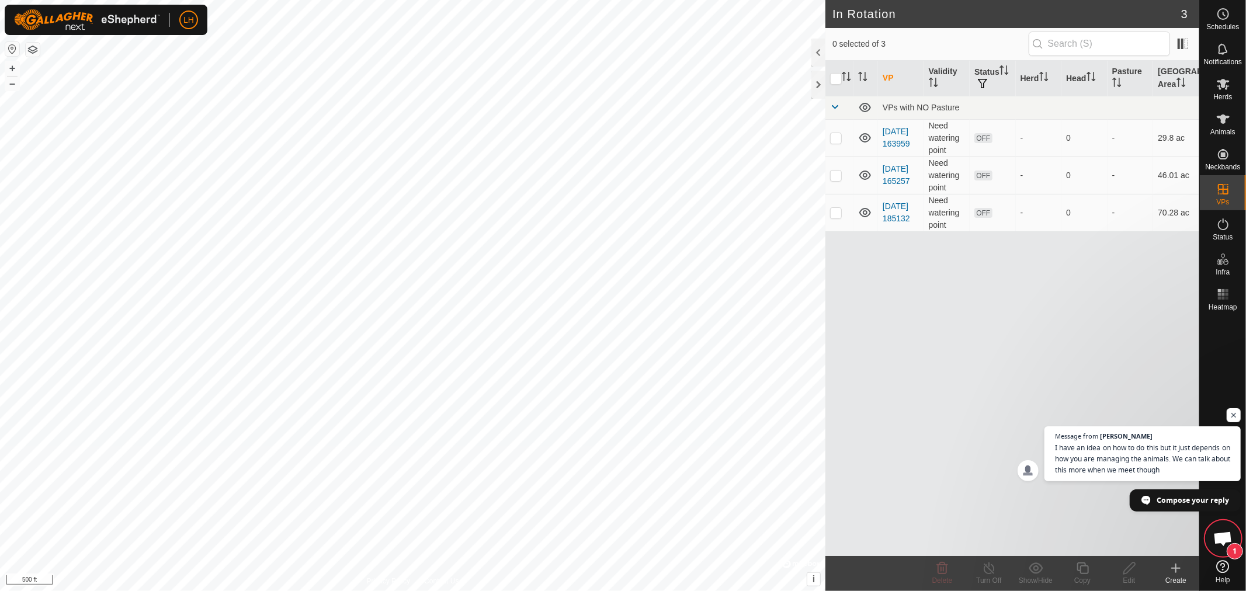
click at [1172, 568] on icon at bounding box center [1176, 568] width 8 height 0
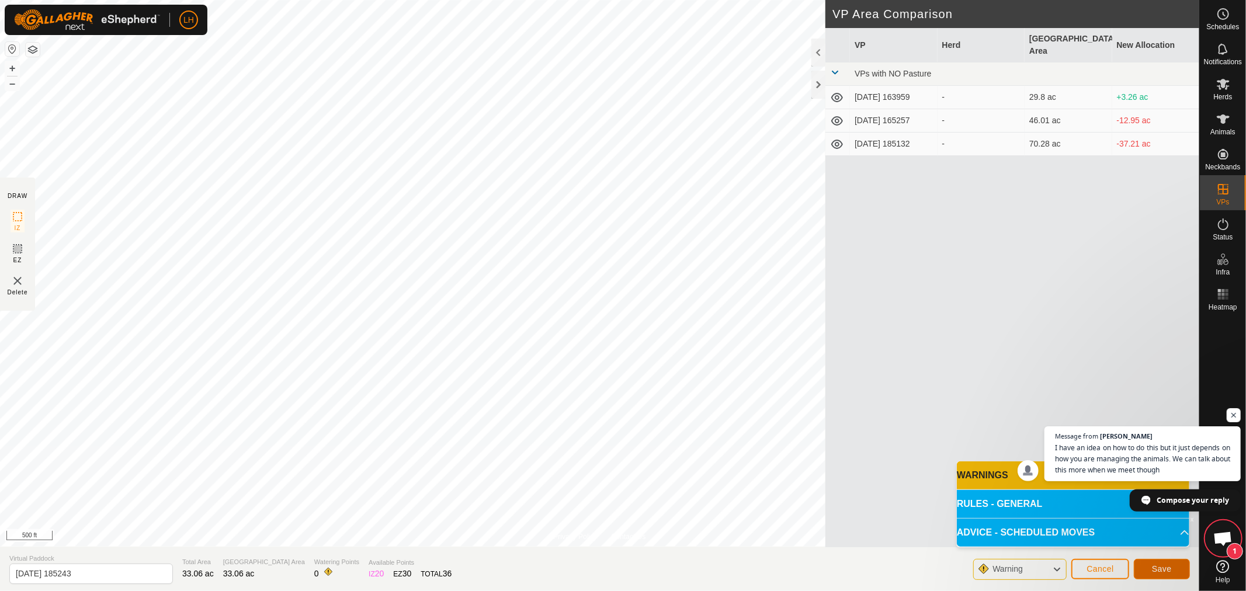
click at [1162, 568] on span "Save" at bounding box center [1162, 568] width 20 height 9
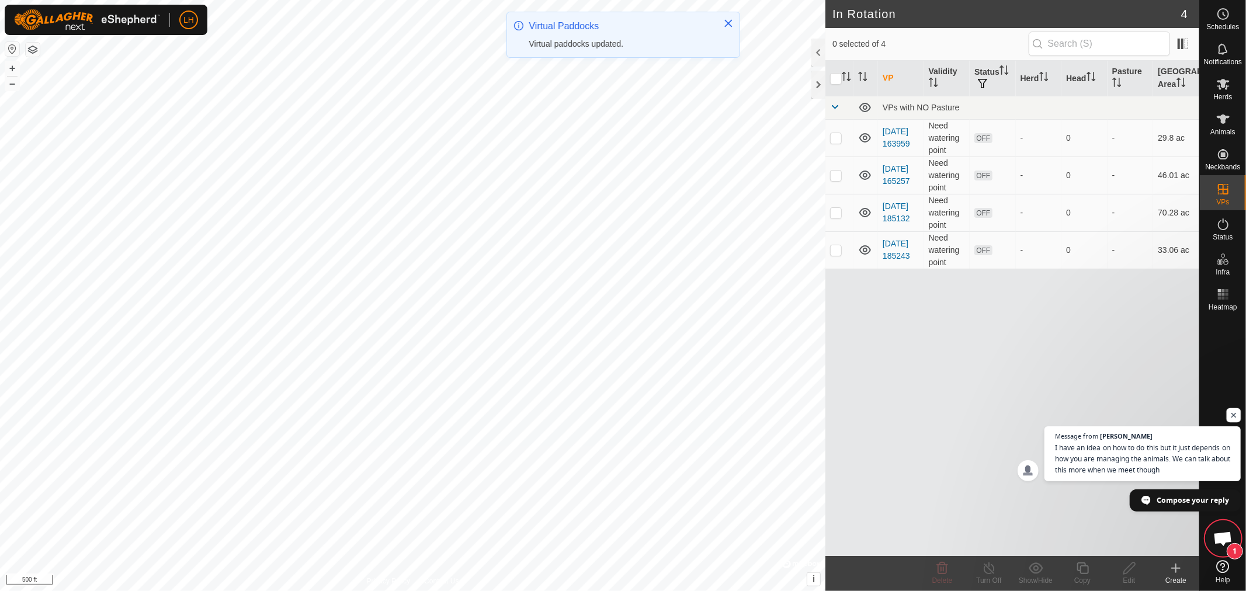
click at [1229, 415] on span "Open chat" at bounding box center [1234, 415] width 15 height 15
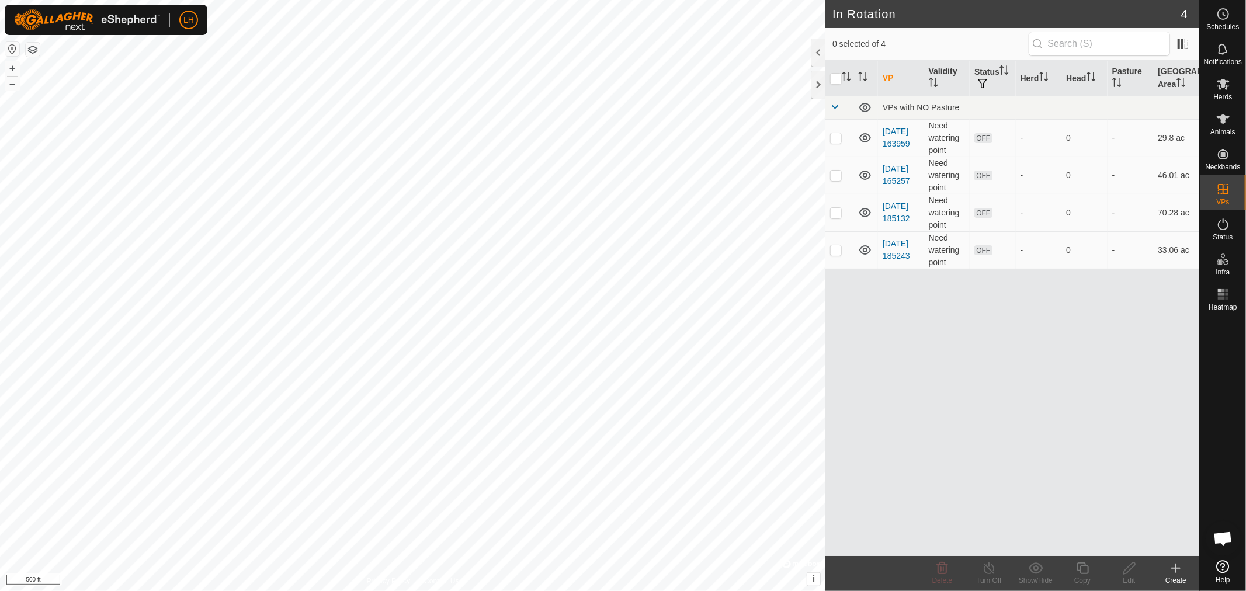
click at [1175, 571] on icon at bounding box center [1176, 568] width 14 height 14
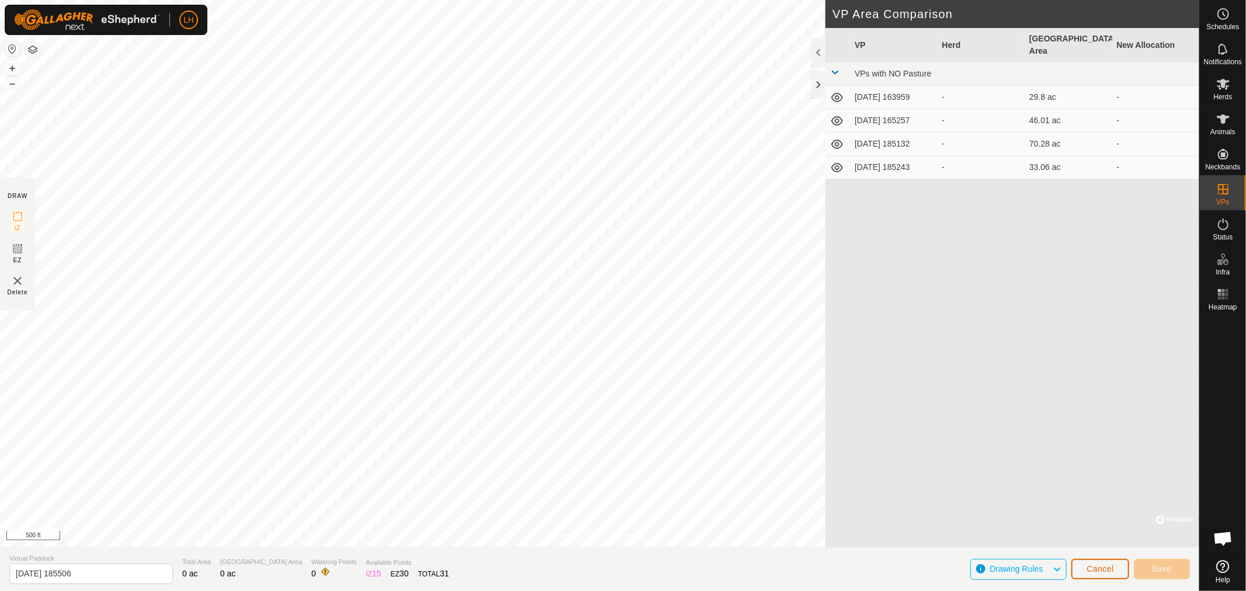
click at [1100, 575] on button "Cancel" at bounding box center [1100, 569] width 58 height 20
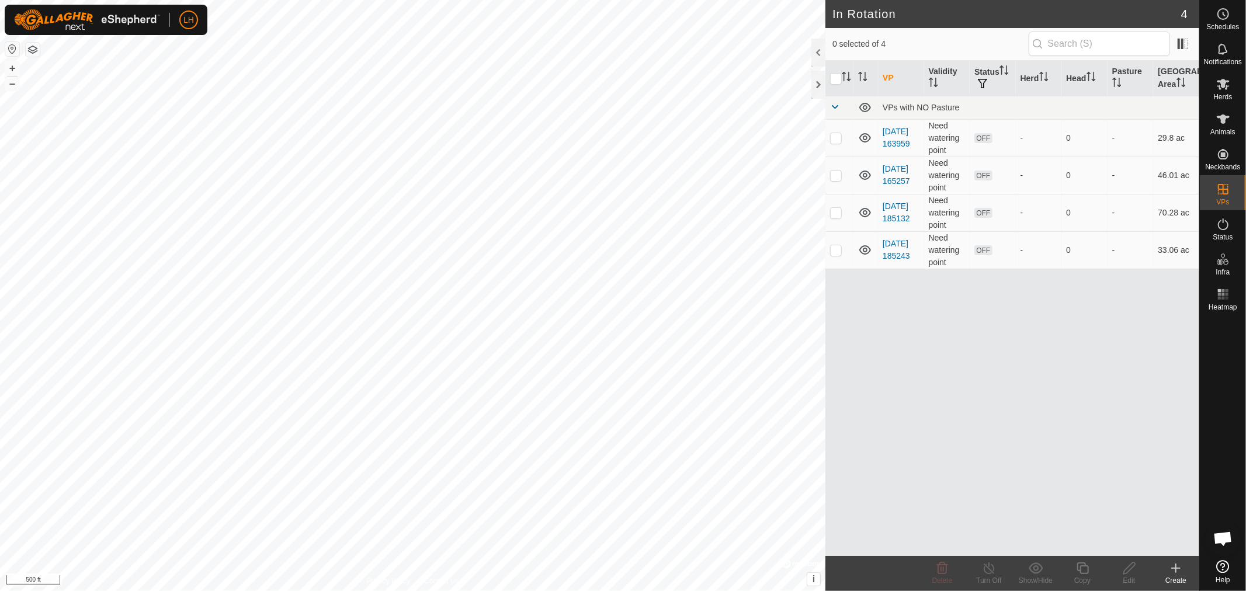
click at [1176, 568] on icon at bounding box center [1176, 568] width 14 height 14
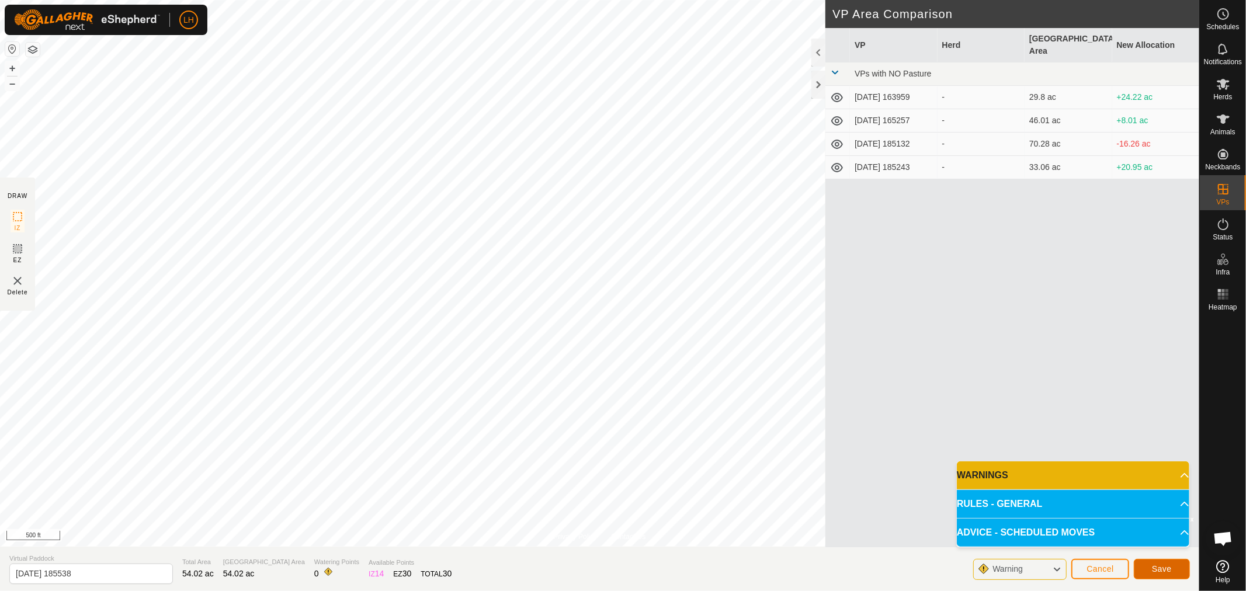
click at [1159, 564] on span "Save" at bounding box center [1162, 568] width 20 height 9
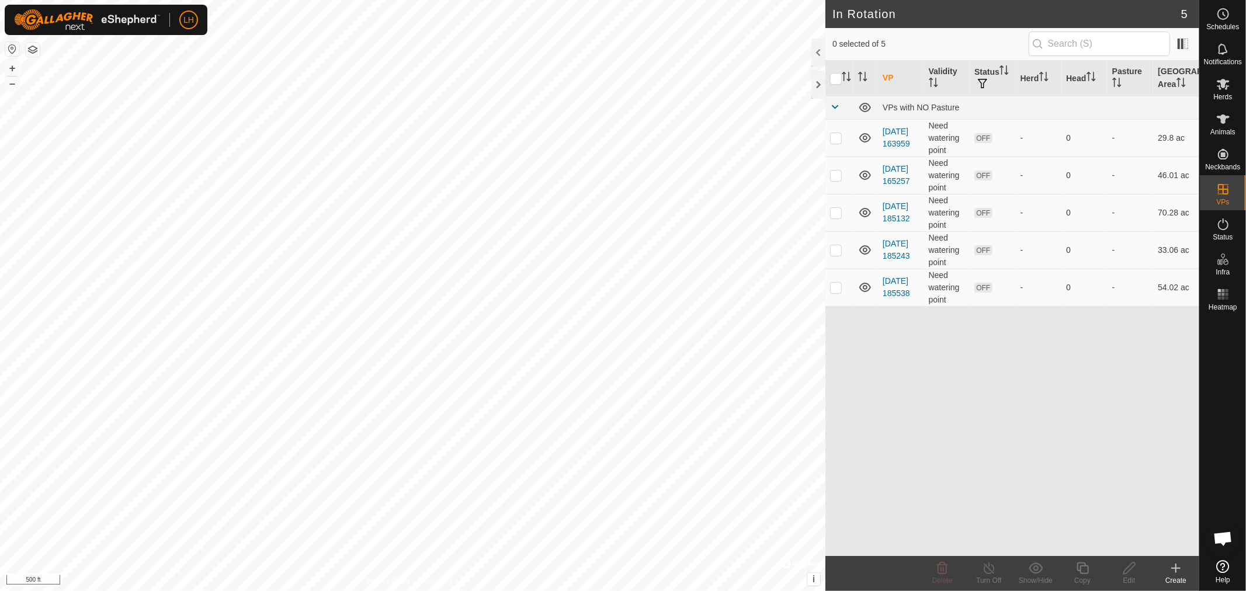
click at [1175, 569] on icon at bounding box center [1176, 568] width 14 height 14
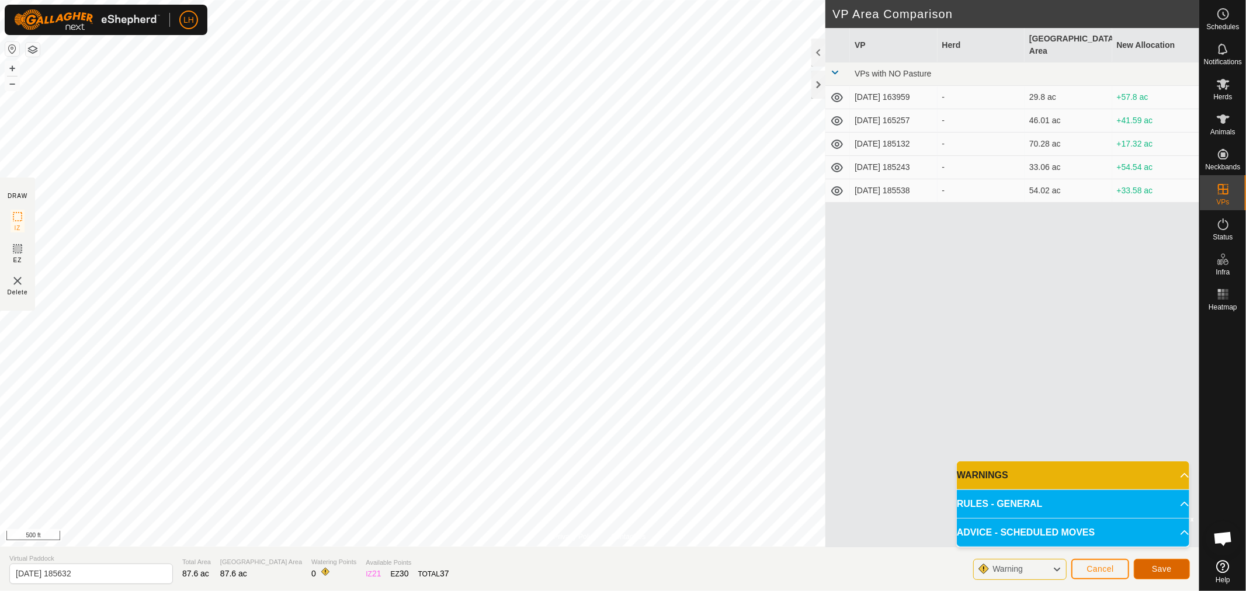
click at [1158, 568] on span "Save" at bounding box center [1162, 568] width 20 height 9
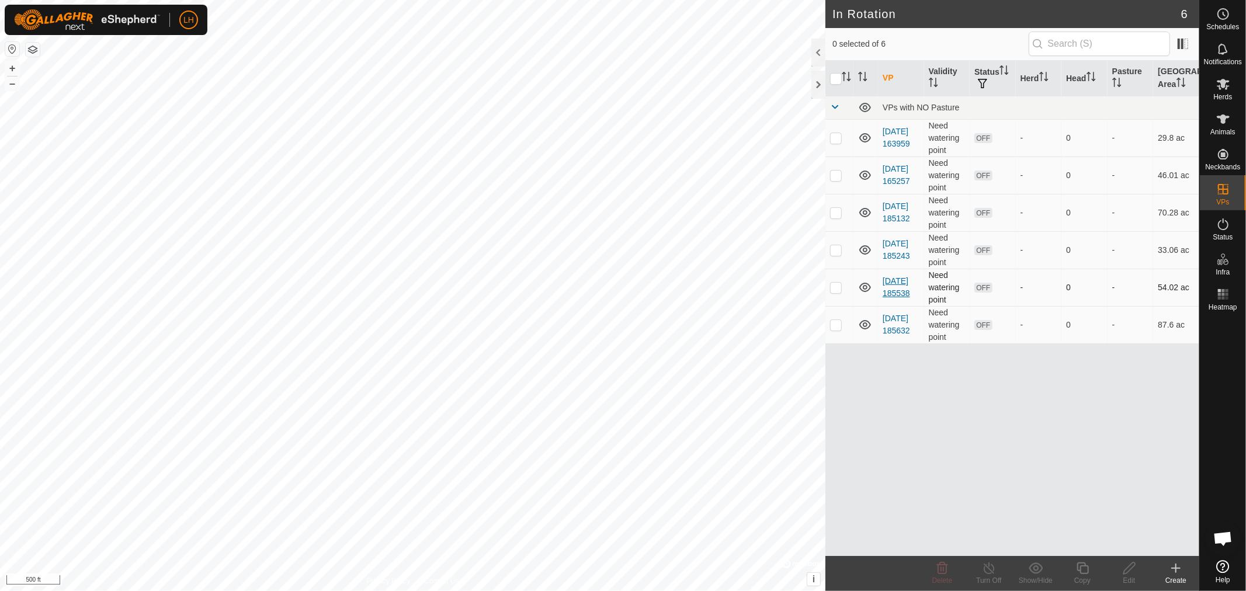
click at [891, 288] on link "2025-09-23 185538" at bounding box center [896, 287] width 27 height 22
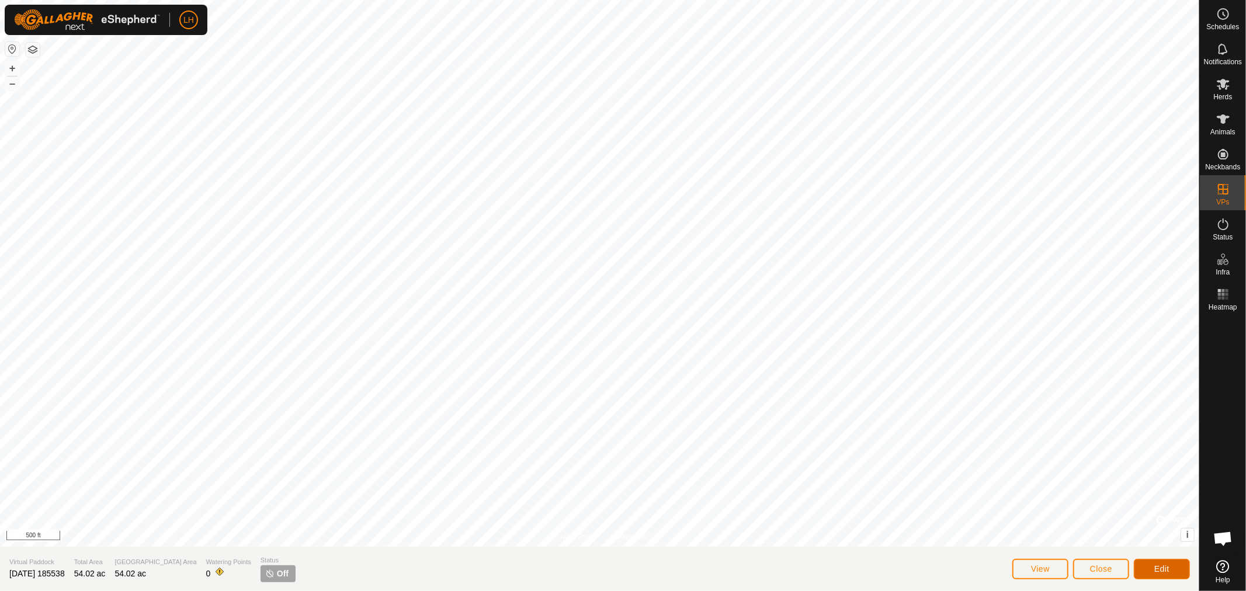
click at [1164, 574] on span "Edit" at bounding box center [1161, 568] width 15 height 9
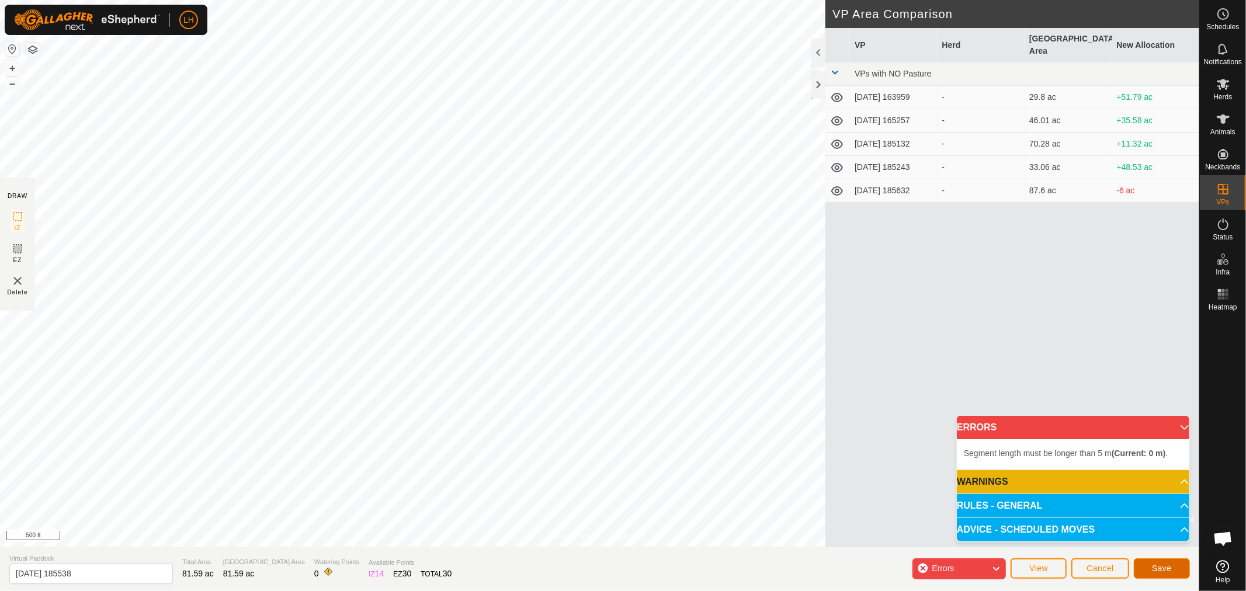
click at [1159, 564] on span "Save" at bounding box center [1162, 568] width 20 height 9
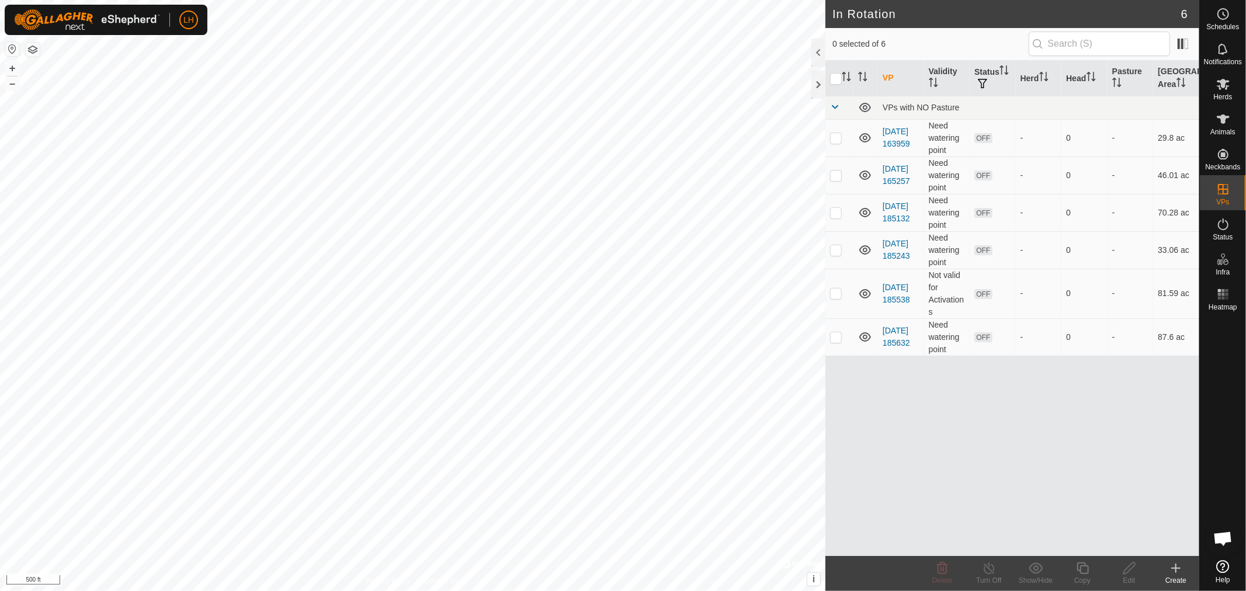
click at [1224, 539] on span "Open chat" at bounding box center [1222, 540] width 19 height 16
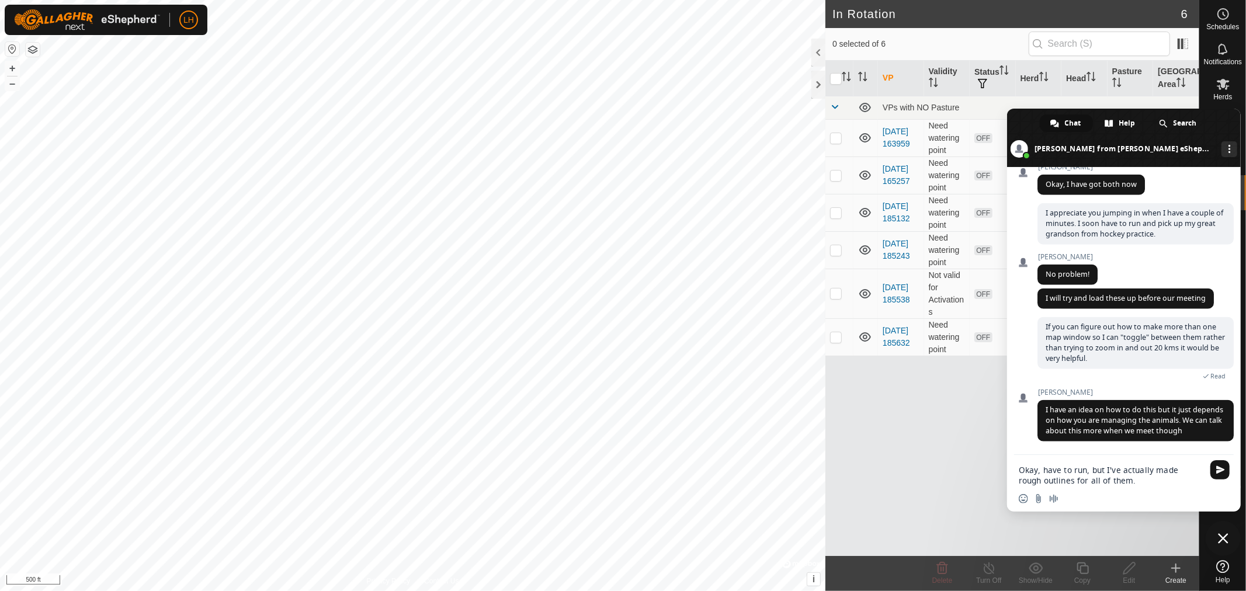
type textarea "Okay, have to run, but I've actually made rough outlines for all of them."
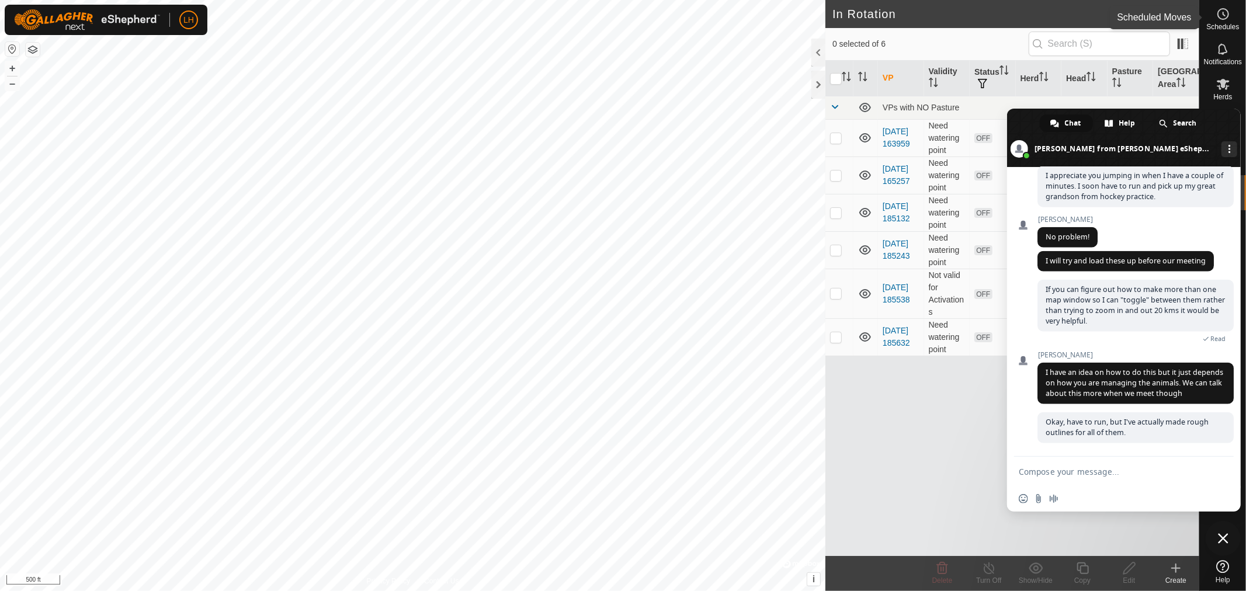
scroll to position [5263, 0]
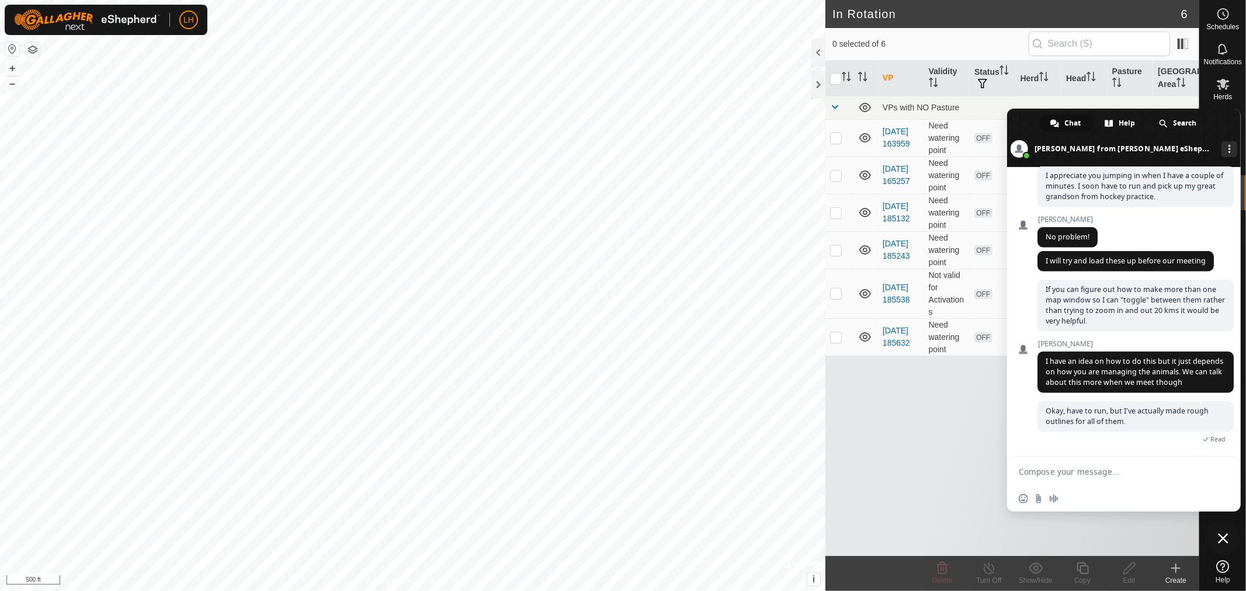
click at [1215, 533] on span "Close chat" at bounding box center [1223, 538] width 35 height 35
